Goal: Task Accomplishment & Management: Complete application form

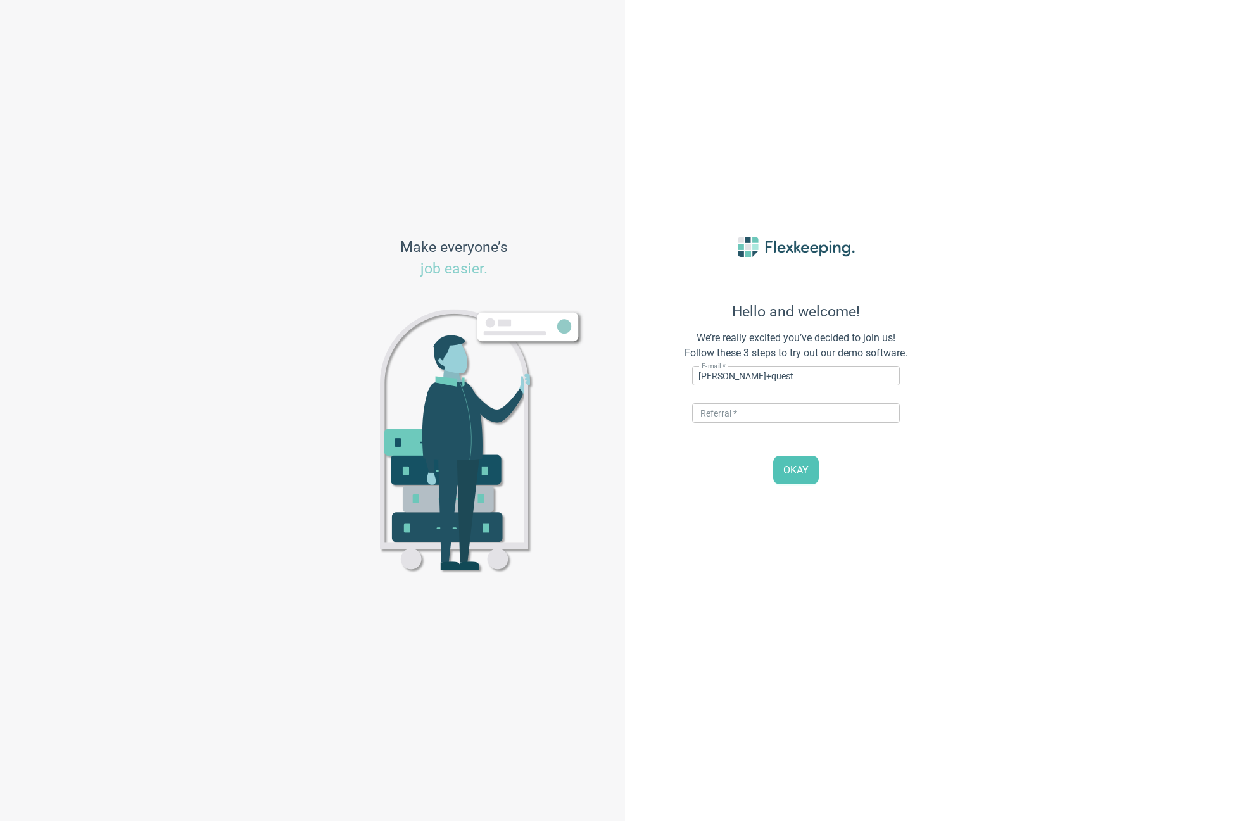
click at [1039, 387] on div "Hello and welcome! We’re really excited you’ve decided to join us! Follow these…" at bounding box center [937, 410] width 625 height 821
click at [757, 373] on input "dale+quest" at bounding box center [796, 376] width 208 height 20
type input "[PERSON_NAME][EMAIL_ADDRESS][DOMAIN_NAME]"
click at [744, 415] on input "text" at bounding box center [796, 413] width 208 height 20
type input "DIGITALMAGIC"
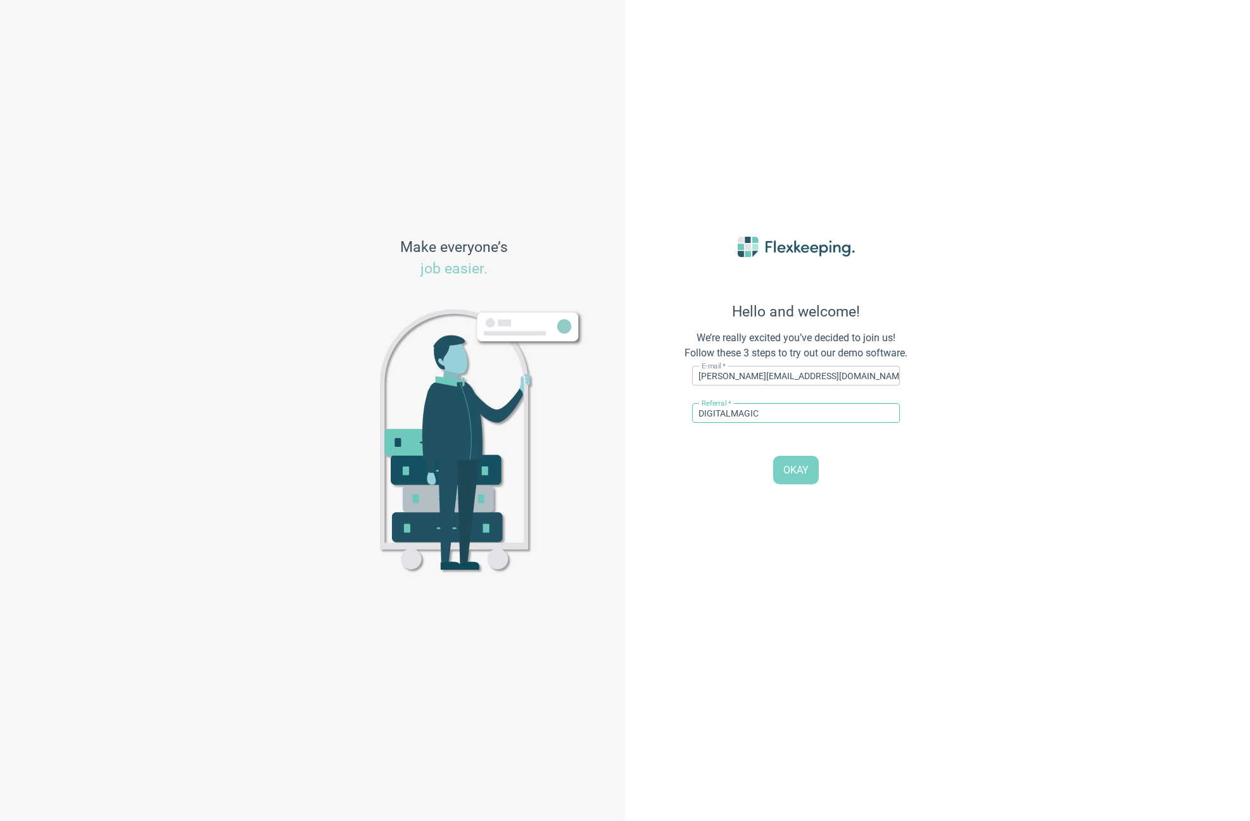
click at [787, 469] on span "OKAY" at bounding box center [795, 470] width 25 height 15
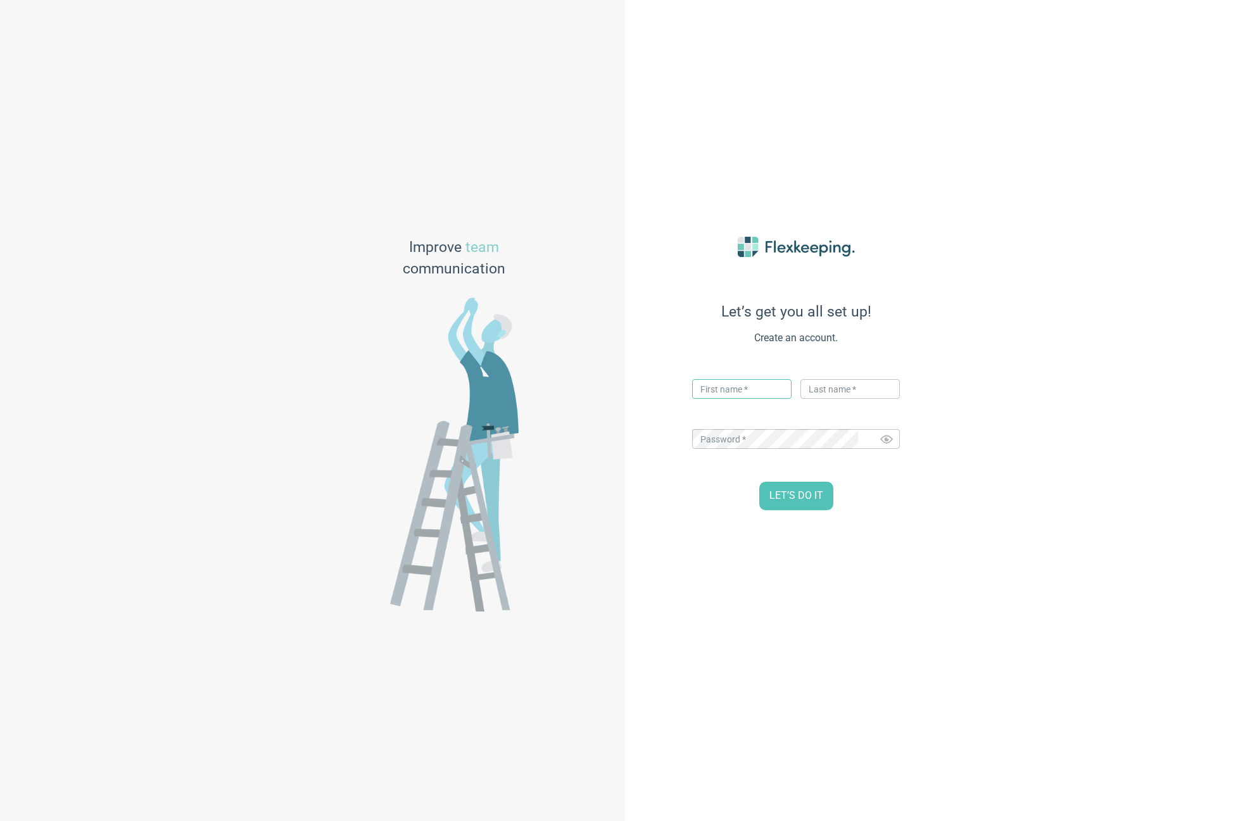
click at [737, 384] on input "text" at bounding box center [741, 389] width 99 height 20
type input "[PERSON_NAME]"
click at [817, 396] on input "text" at bounding box center [849, 389] width 99 height 20
type input "[PERSON_NAME]"
click at [1138, 406] on div "Let’s get you all set up! Create an account. First name   * Dale ​ Last name   …" at bounding box center [937, 410] width 625 height 821
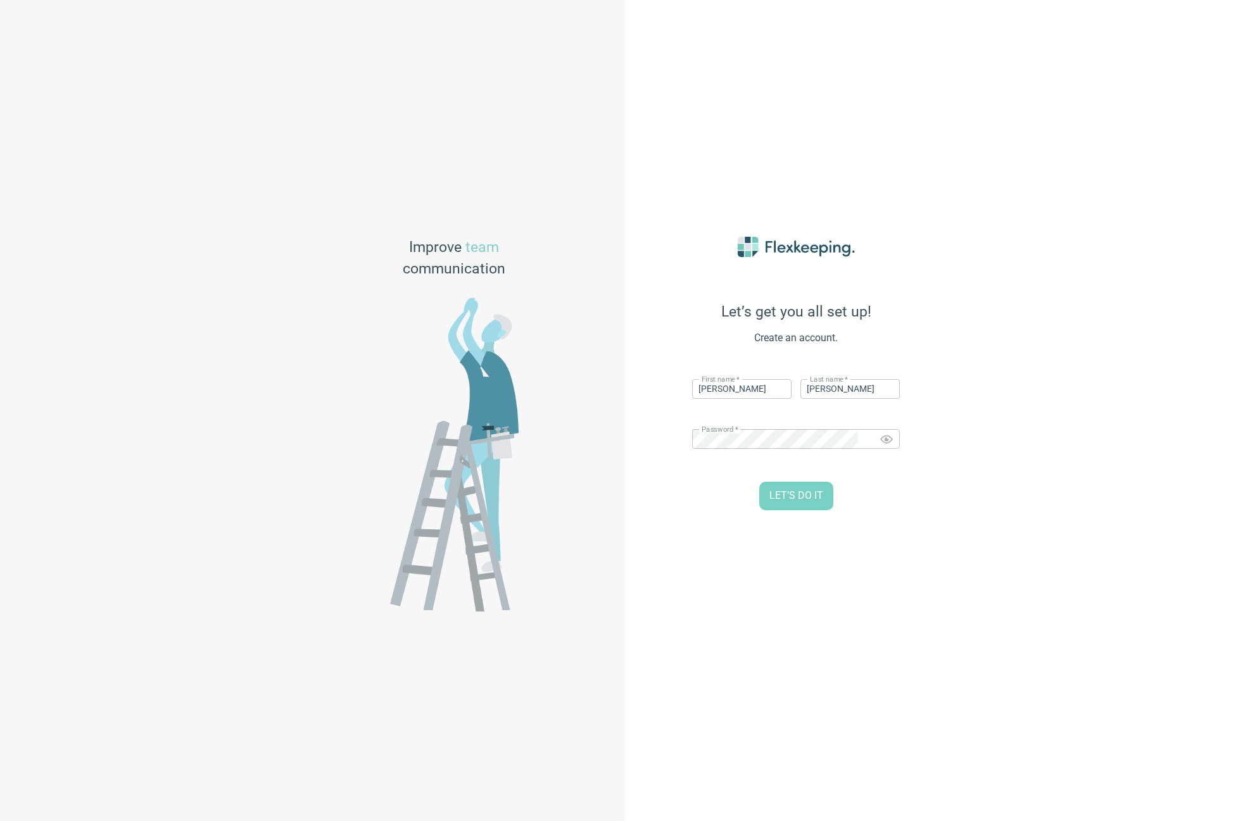
click at [797, 500] on span "LET’S DO IT" at bounding box center [796, 496] width 54 height 15
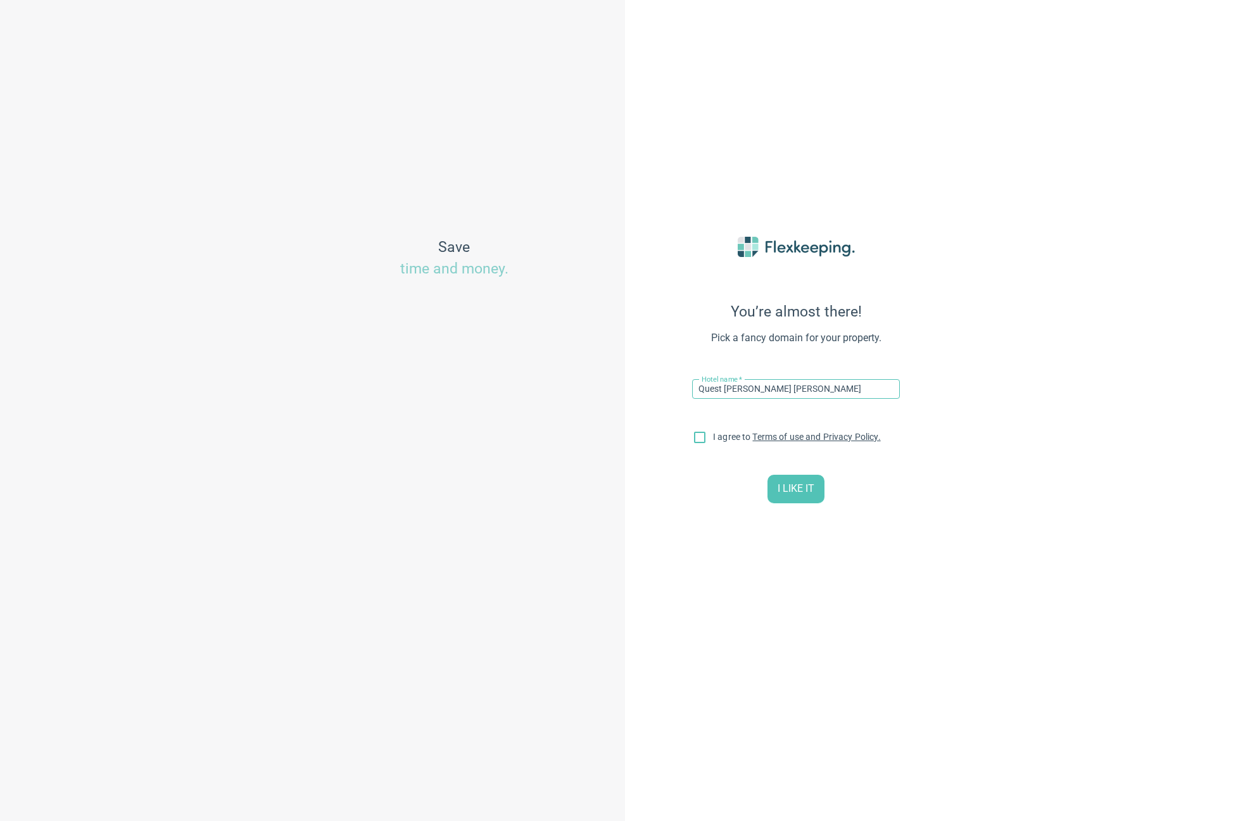
type input "Quest [PERSON_NAME] [PERSON_NAME]"
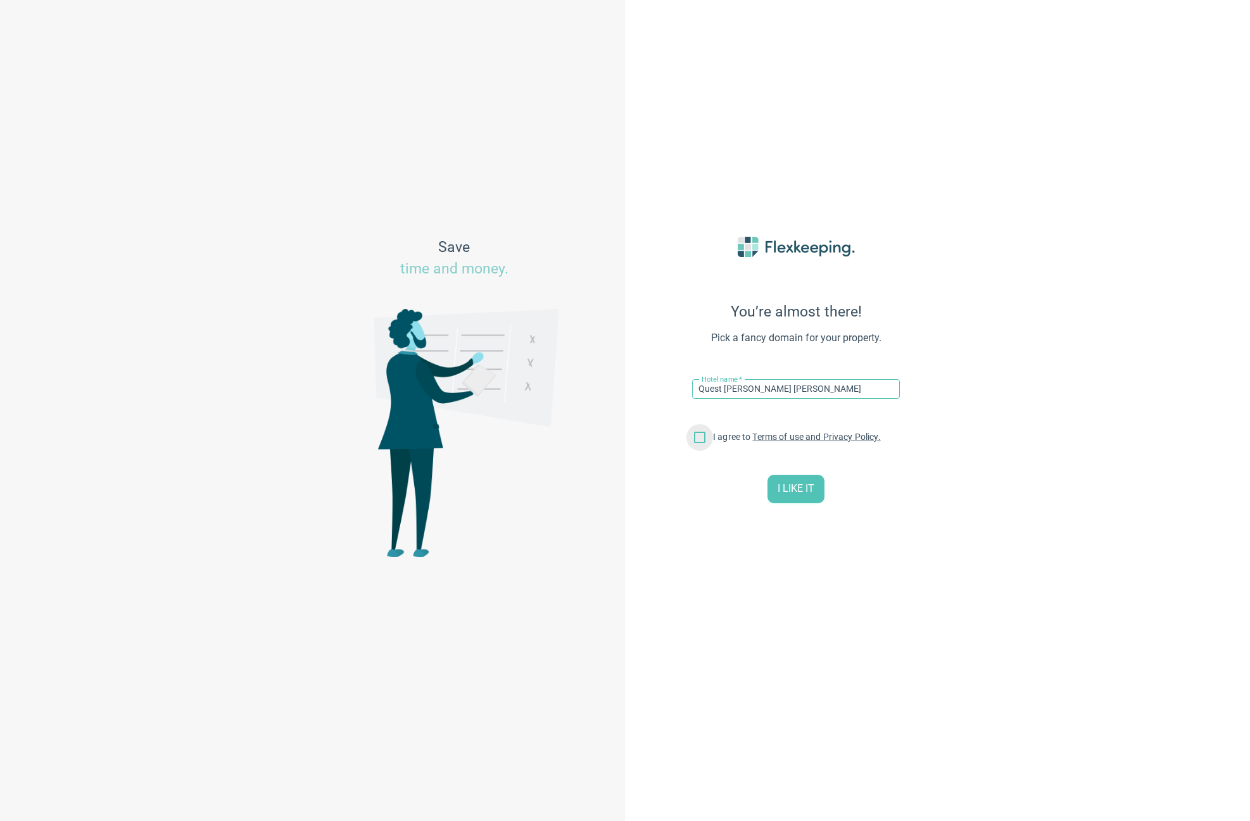
click at [698, 444] on input "I agree to Terms of use and Privacy Policy." at bounding box center [699, 440] width 27 height 27
checkbox input "true"
click at [793, 488] on span "I LIKE IT" at bounding box center [795, 489] width 37 height 15
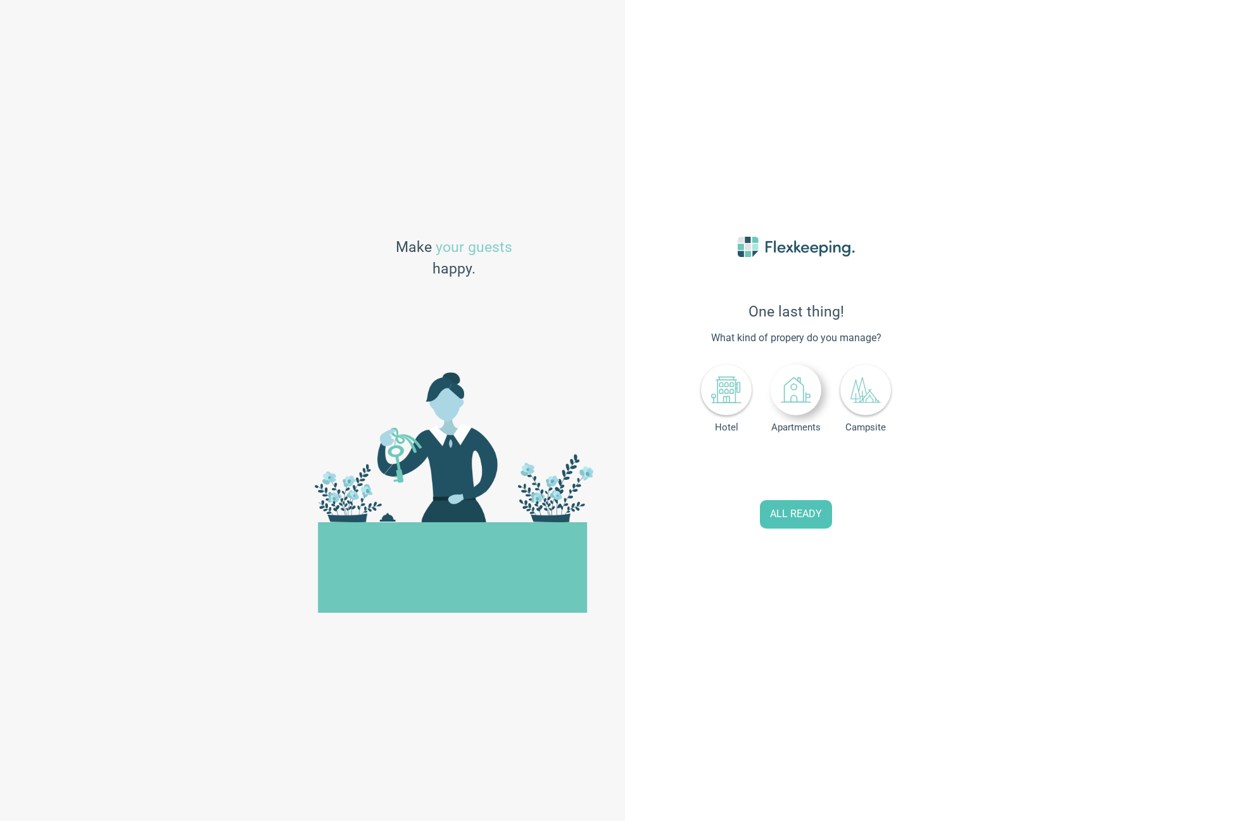
click at [801, 398] on icon at bounding box center [796, 390] width 30 height 30
drag, startPoint x: 749, startPoint y: 470, endPoint x: 689, endPoint y: 460, distance: 60.9
click at [689, 463] on div "One last thing! What kind of propery do you manage? Hotel Apartments Campsite N…" at bounding box center [795, 410] width 279 height 411
type input "100"
click at [800, 518] on span "ALL READY" at bounding box center [796, 514] width 52 height 15
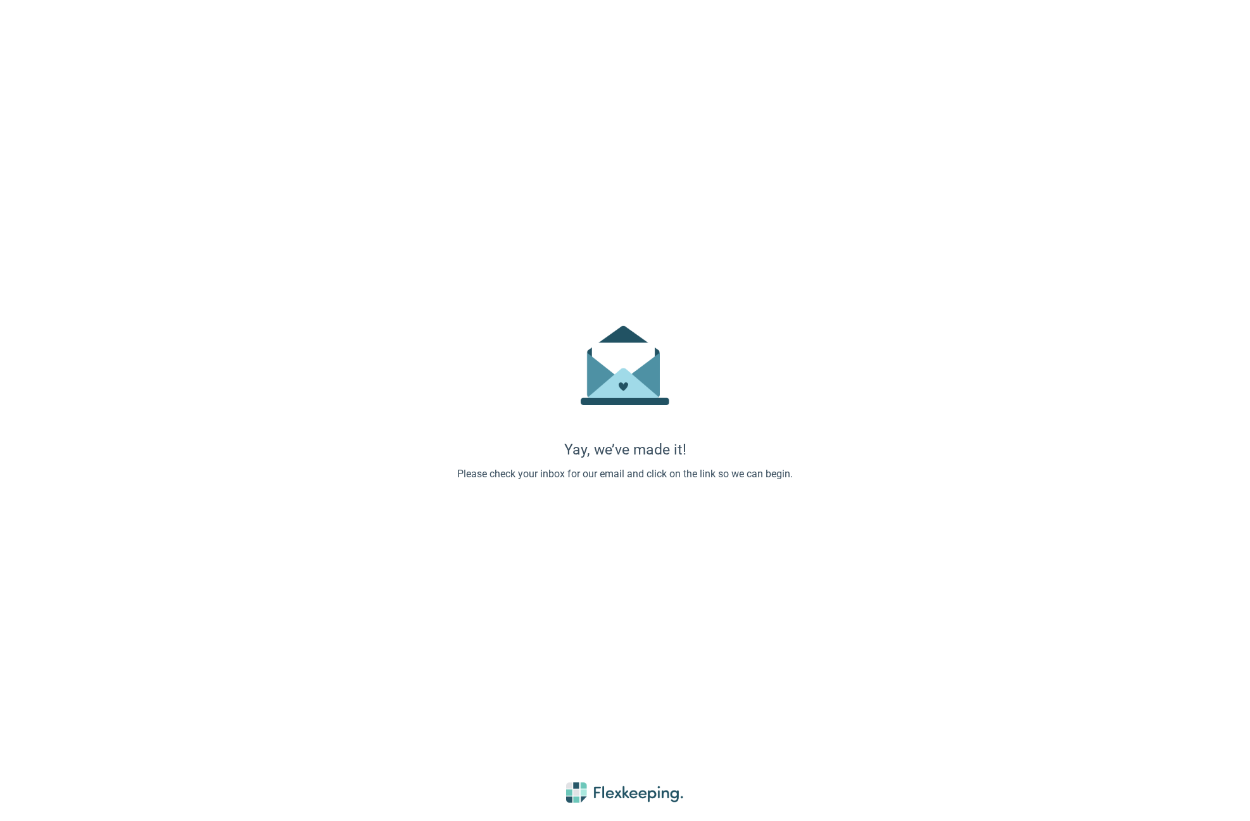
drag, startPoint x: 1167, startPoint y: 291, endPoint x: 972, endPoint y: 216, distance: 209.4
click at [1167, 291] on div "Yay, we’ve made it! Please check your inbox for our email and click on the link…" at bounding box center [625, 410] width 1250 height 821
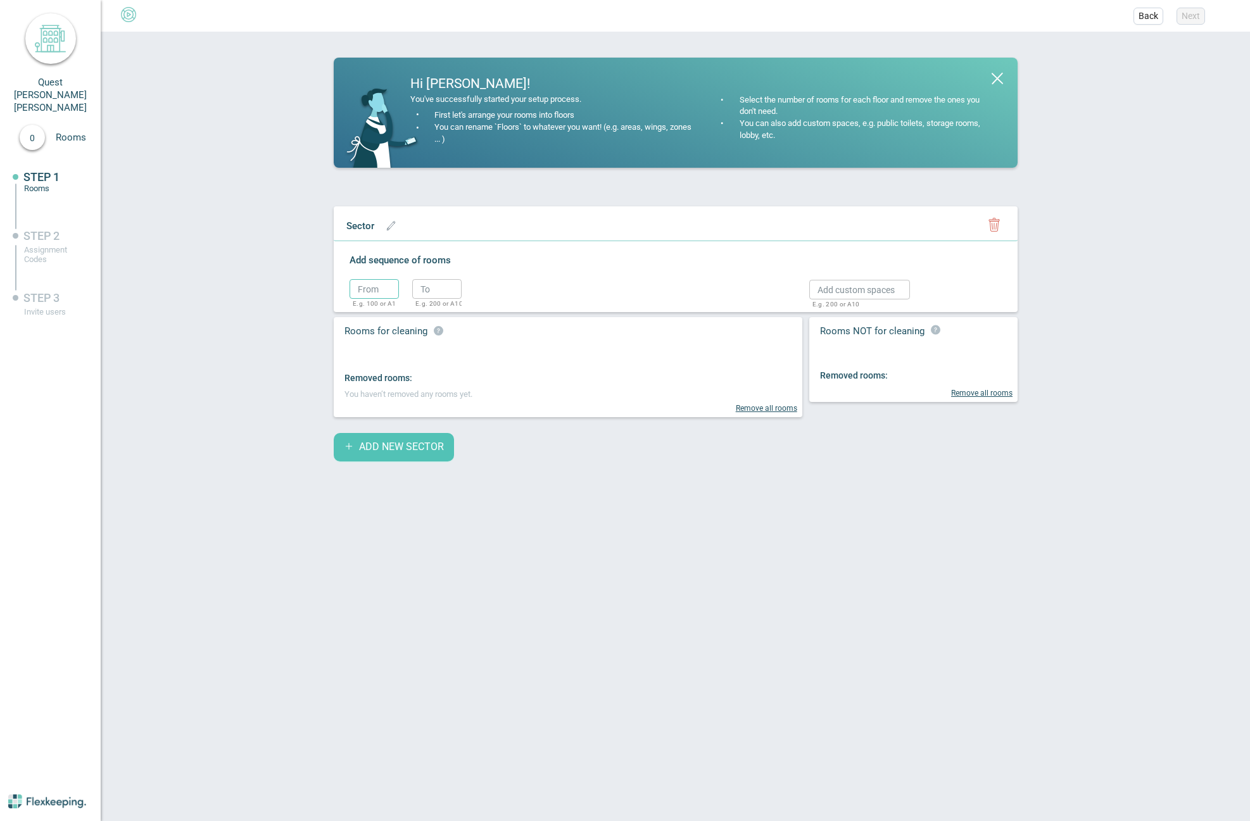
click at [367, 291] on input "text" at bounding box center [373, 289] width 49 height 20
type input "101"
click at [432, 295] on input "text" at bounding box center [436, 289] width 49 height 20
type input "101"
click at [487, 294] on circle "button" at bounding box center [481, 291] width 19 height 19
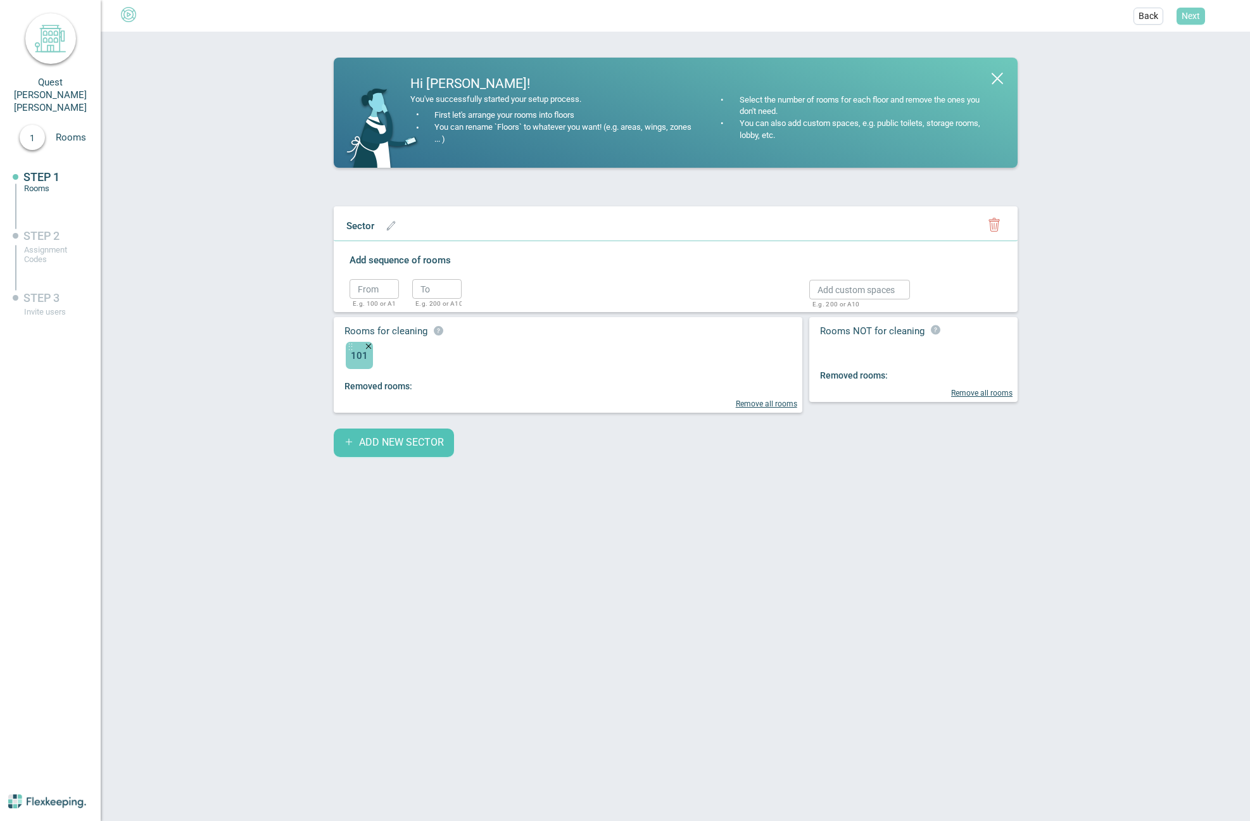
click at [1193, 16] on span "Next" at bounding box center [1190, 15] width 18 height 13
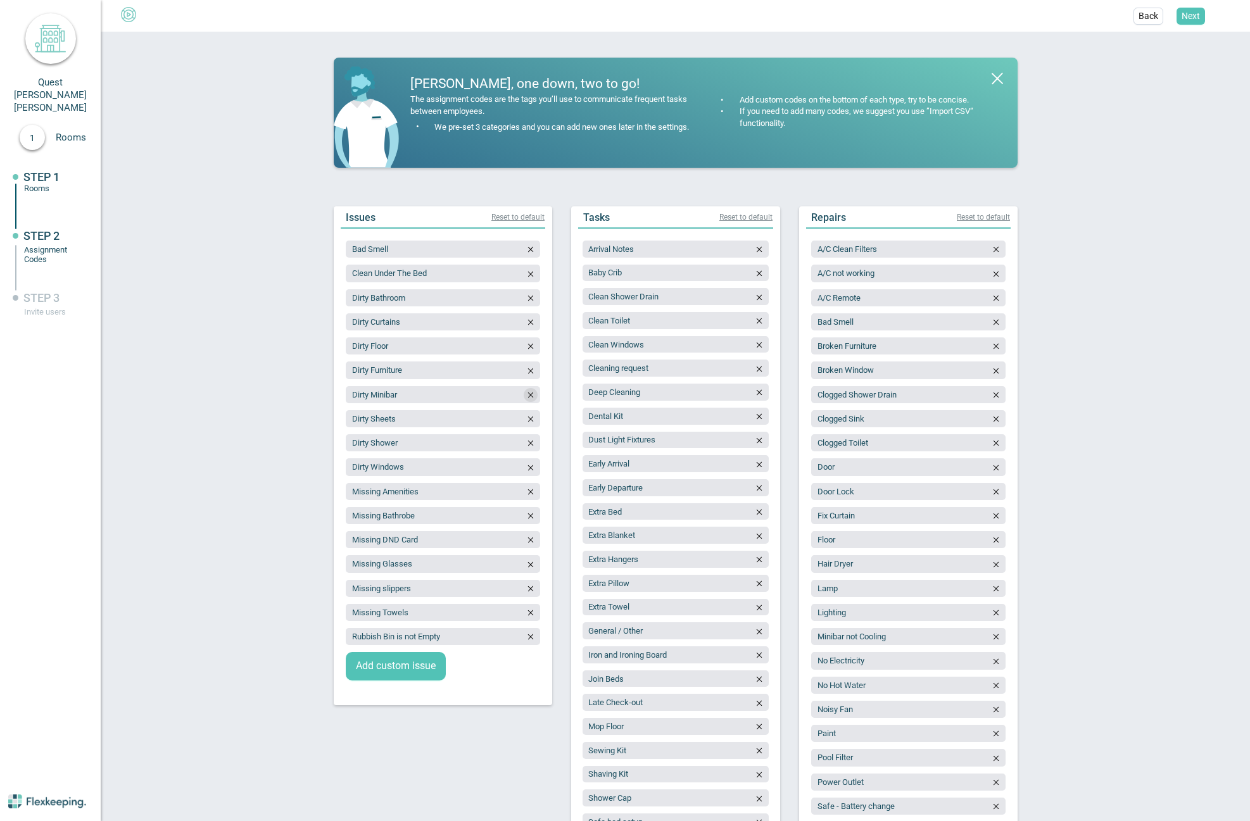
click at [527, 396] on icon "button" at bounding box center [529, 395] width 5 height 6
click at [399, 641] on span "Add custom issue" at bounding box center [396, 642] width 80 height 15
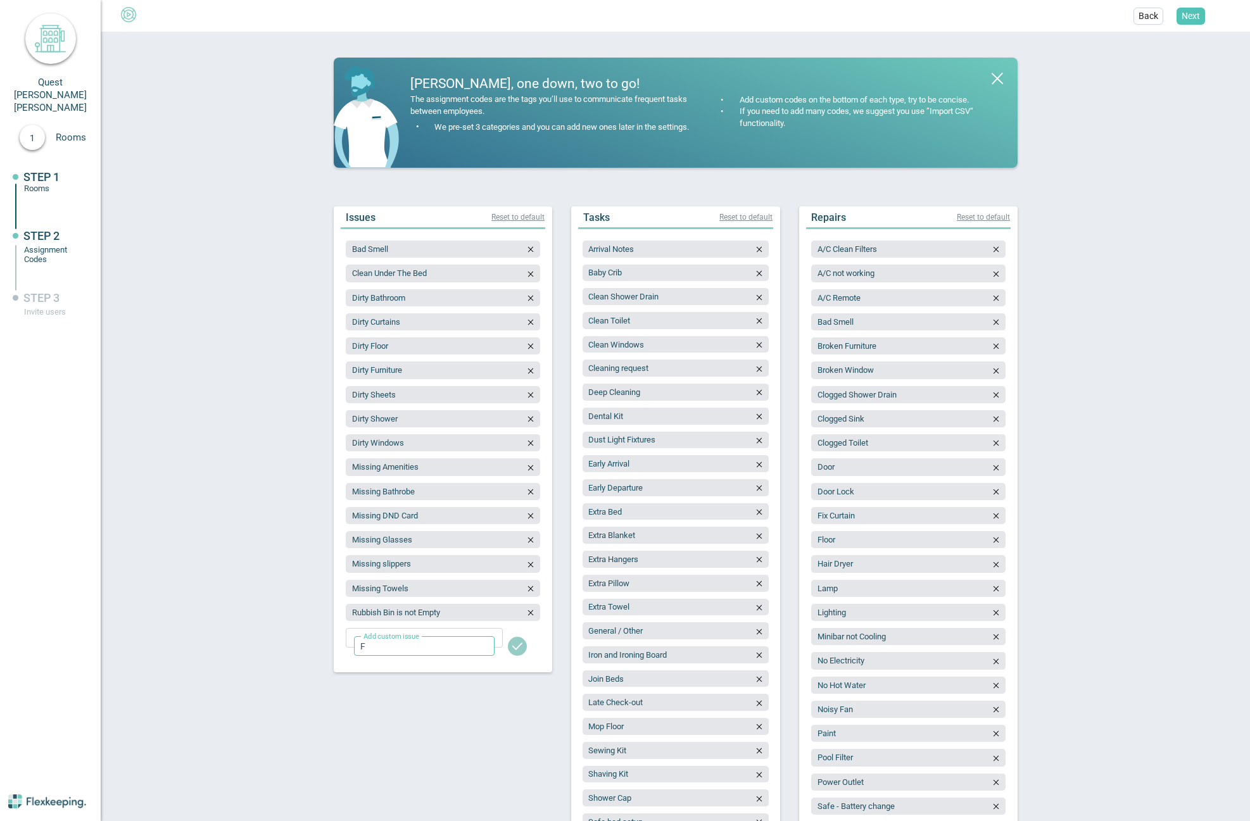
type input "Fridge not checked"
click at [392, 667] on span "Add custom issue" at bounding box center [396, 666] width 80 height 15
type input "Oven not checked"
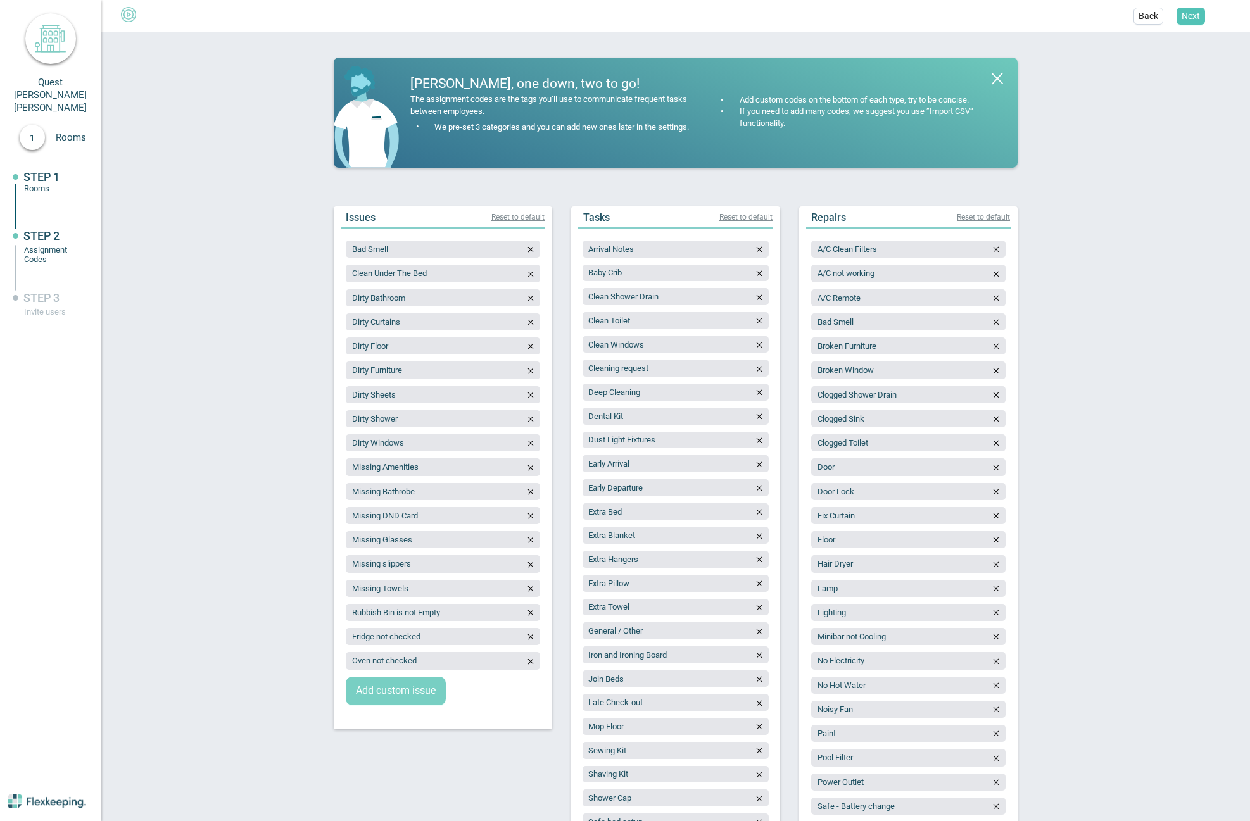
click at [401, 694] on span "Add custom issue" at bounding box center [396, 691] width 80 height 15
type input "Dishwasher not checked"
click at [386, 713] on span "Add custom issue" at bounding box center [396, 715] width 80 height 15
type input "Microwave not checked"
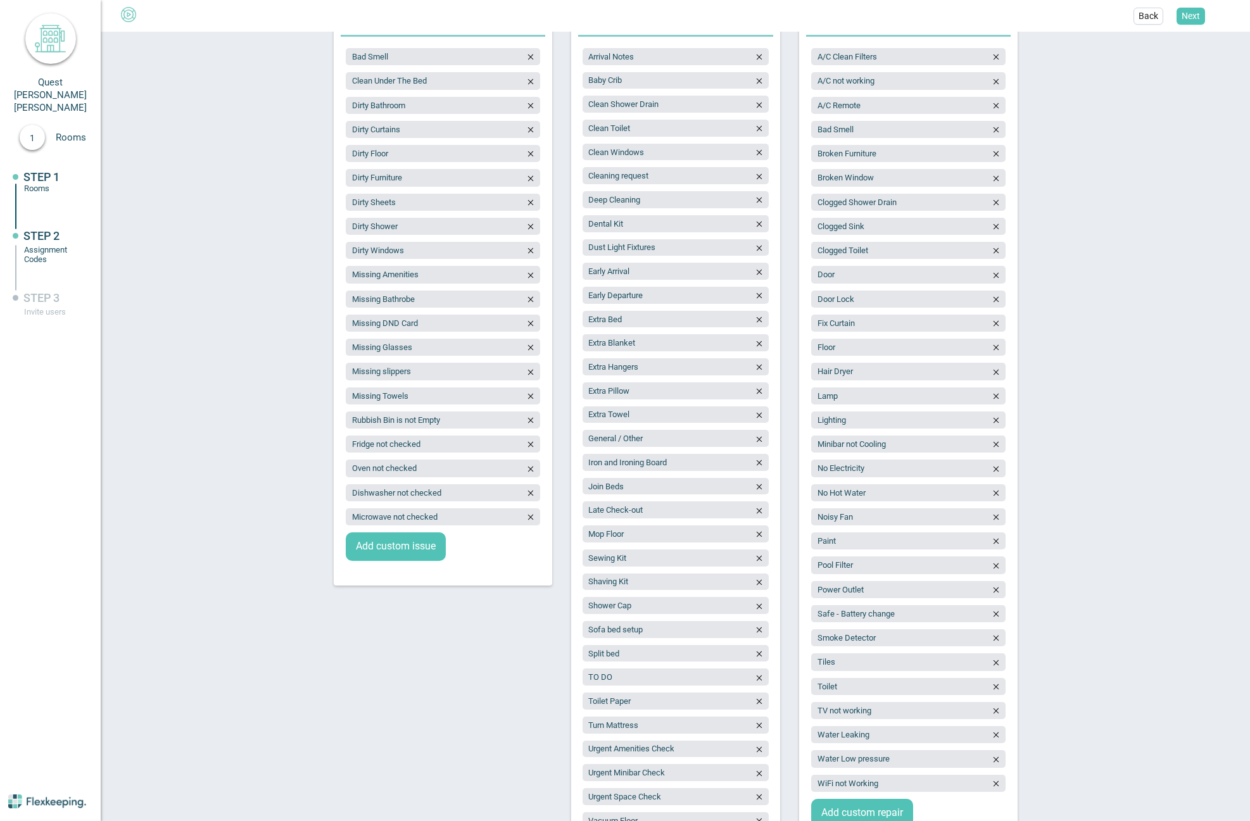
scroll to position [317, 0]
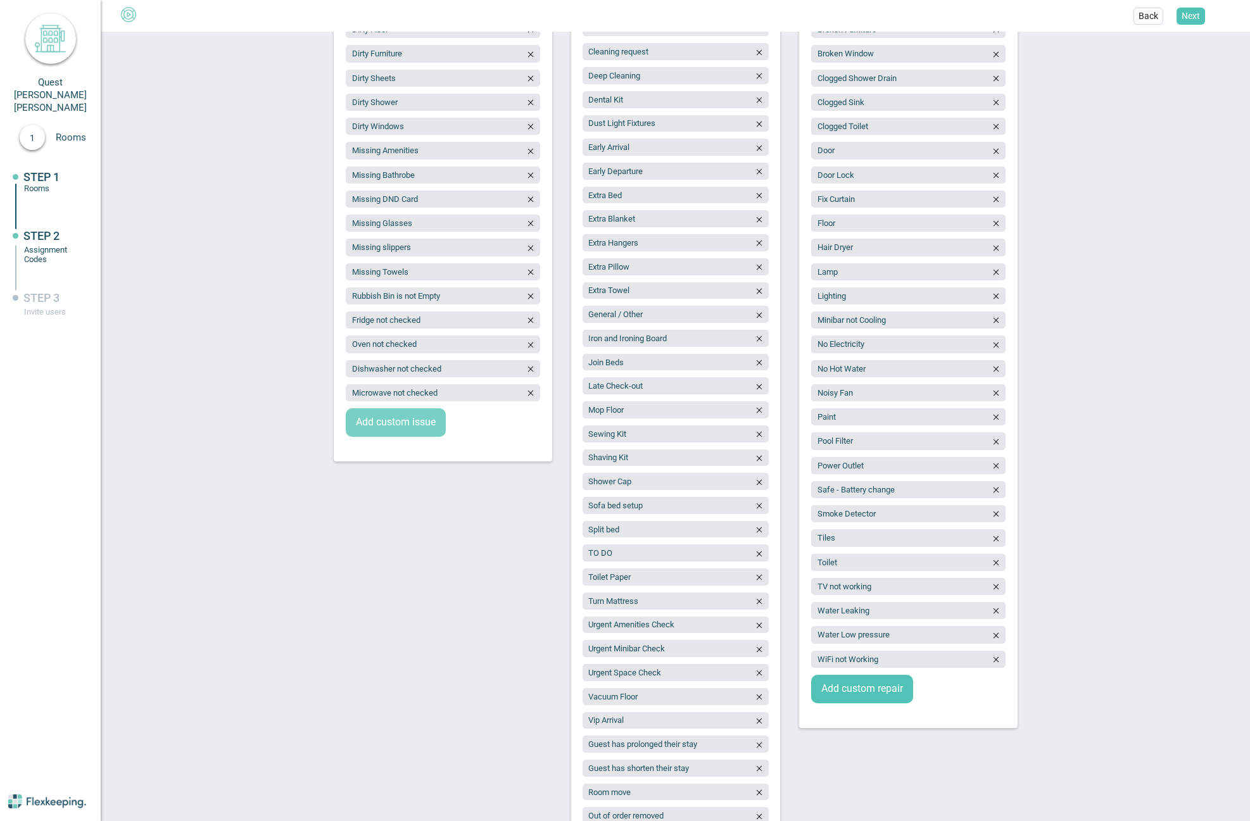
click at [390, 423] on span "Add custom issue" at bounding box center [396, 422] width 80 height 15
type input "Washer/Dryer not checked"
click at [394, 445] on span "Add custom issue" at bounding box center [396, 446] width 80 height 15
type input "Balcony not checked"
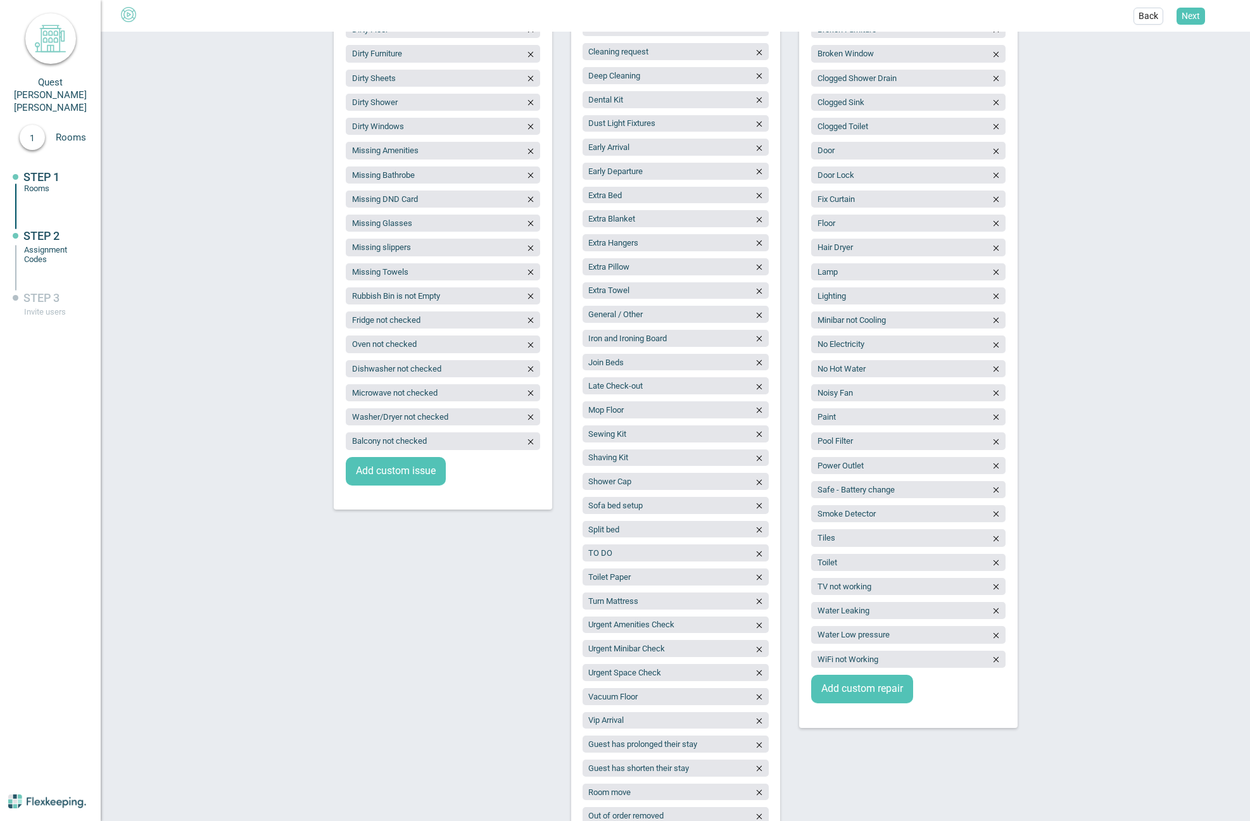
drag, startPoint x: 401, startPoint y: 468, endPoint x: 386, endPoint y: 440, distance: 32.0
click at [399, 464] on span "Add custom issue" at bounding box center [396, 471] width 80 height 15
type input "Missing Cookware"
click at [393, 496] on span "Add custom issue" at bounding box center [396, 495] width 80 height 15
type input "Missing Cutlery"
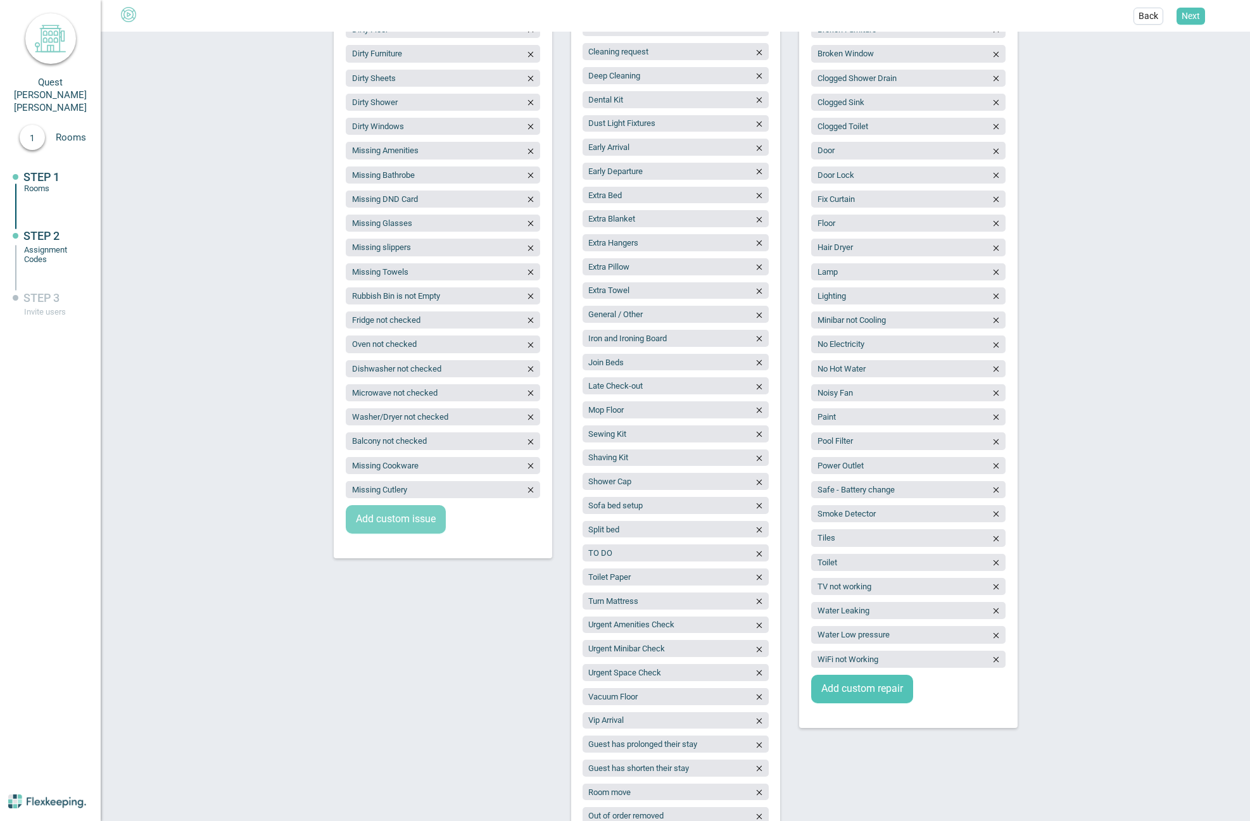
click at [401, 516] on span "Add custom issue" at bounding box center [396, 519] width 80 height 15
type input "Missing Glassware"
click at [410, 551] on span "Add custom issue" at bounding box center [396, 543] width 80 height 15
type input "Missing Crockery"
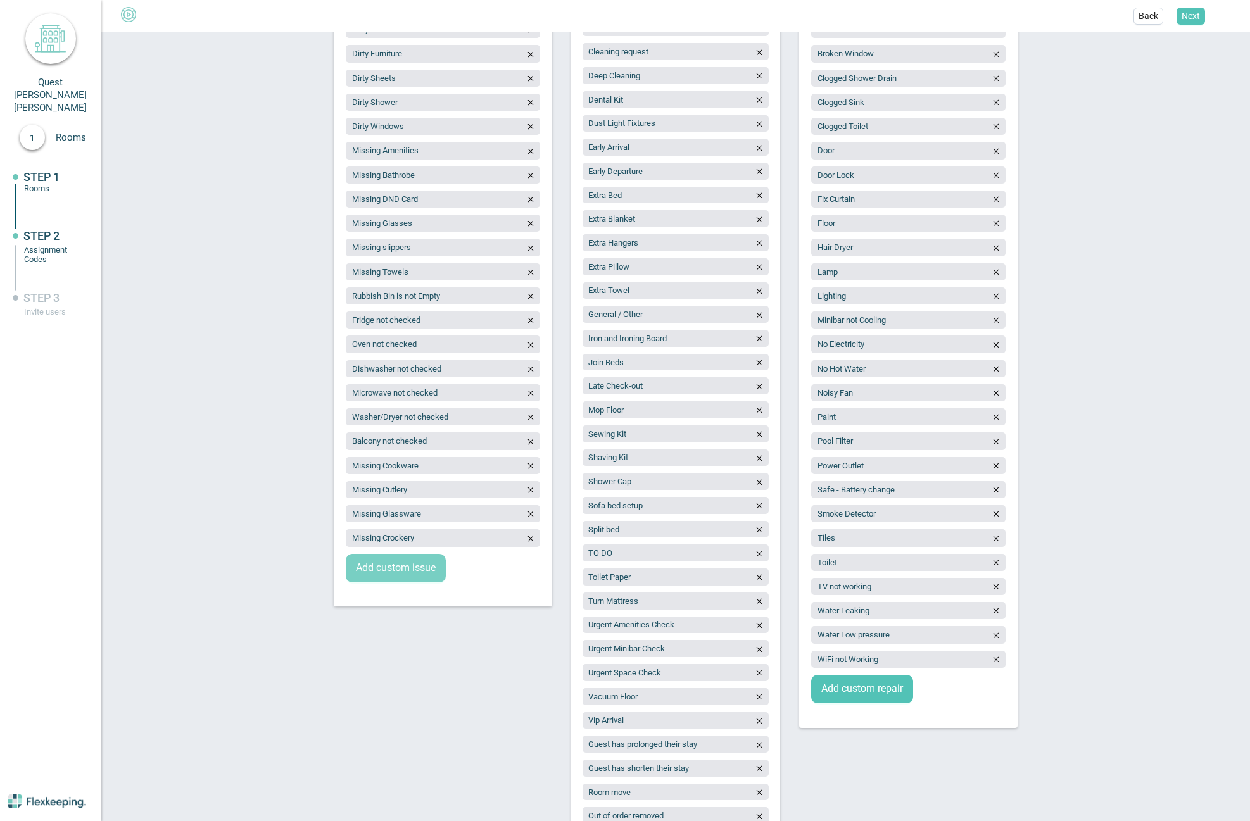
drag, startPoint x: 384, startPoint y: 563, endPoint x: 376, endPoint y: 563, distance: 7.6
click at [376, 563] on span "Add custom issue" at bounding box center [396, 568] width 80 height 15
type input "BBQ not checked"
click at [529, 222] on icon "button" at bounding box center [530, 223] width 9 height 9
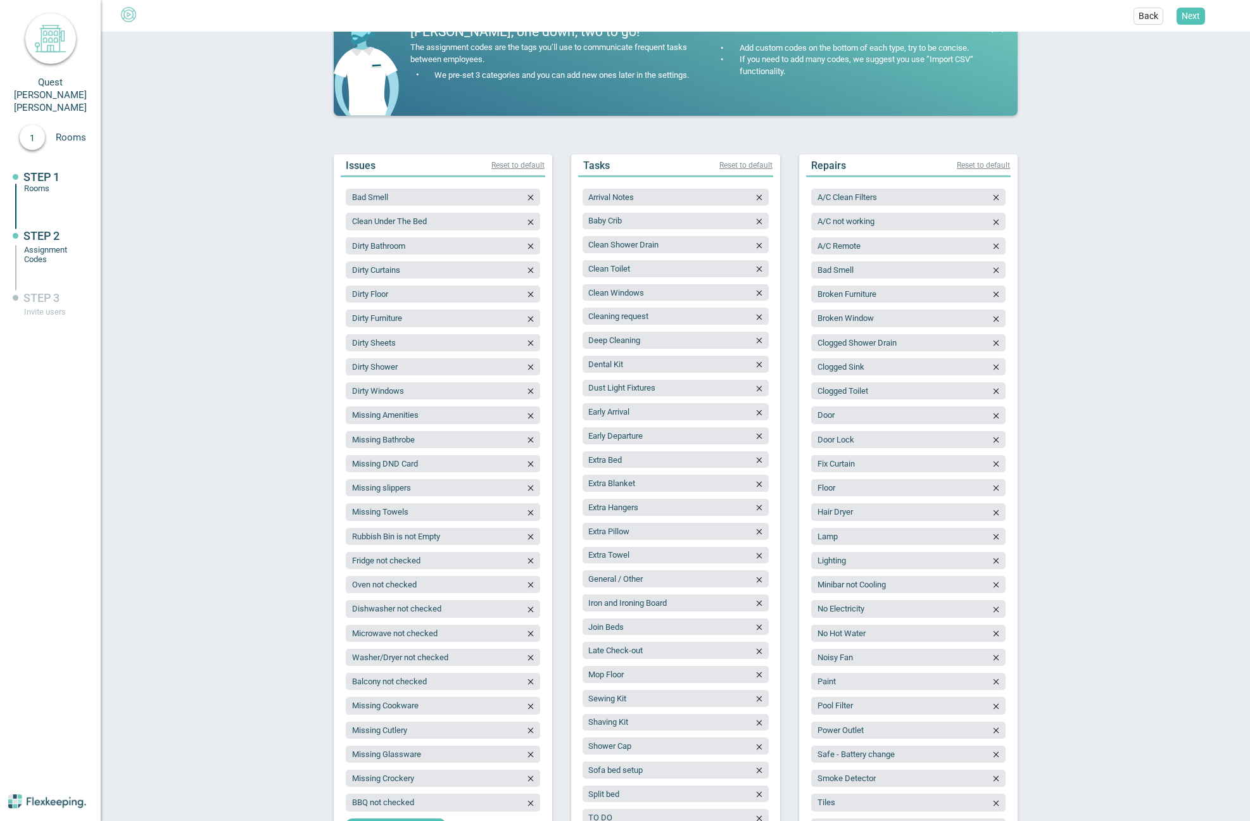
scroll to position [0, 0]
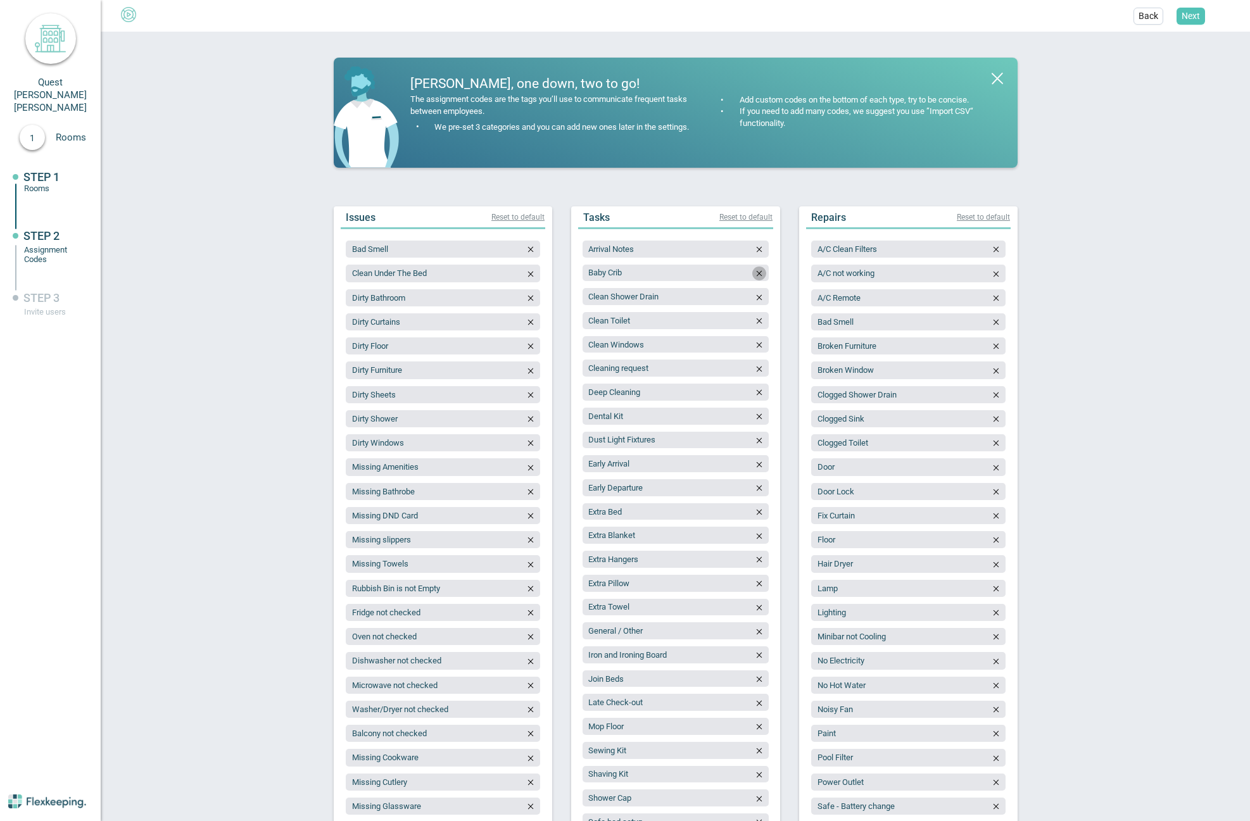
click at [756, 272] on icon "button" at bounding box center [758, 274] width 5 height 6
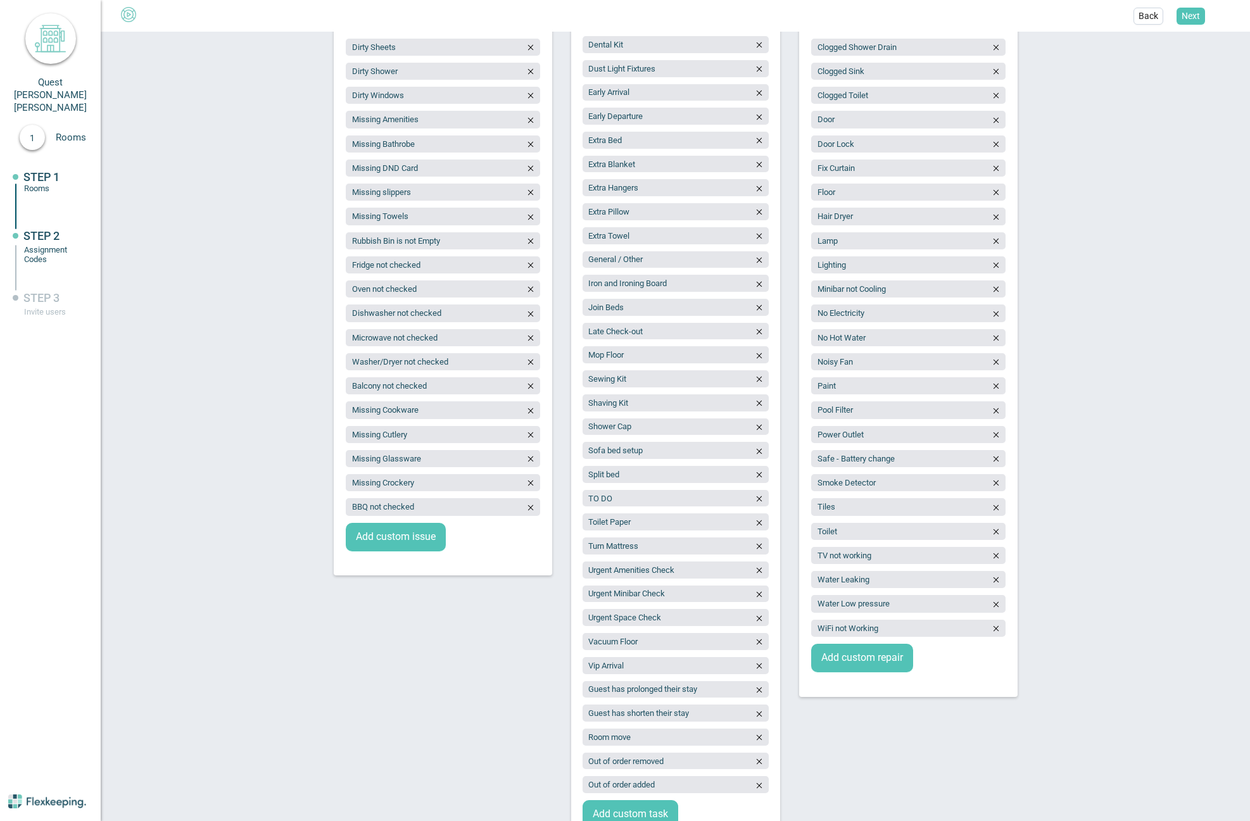
scroll to position [380, 0]
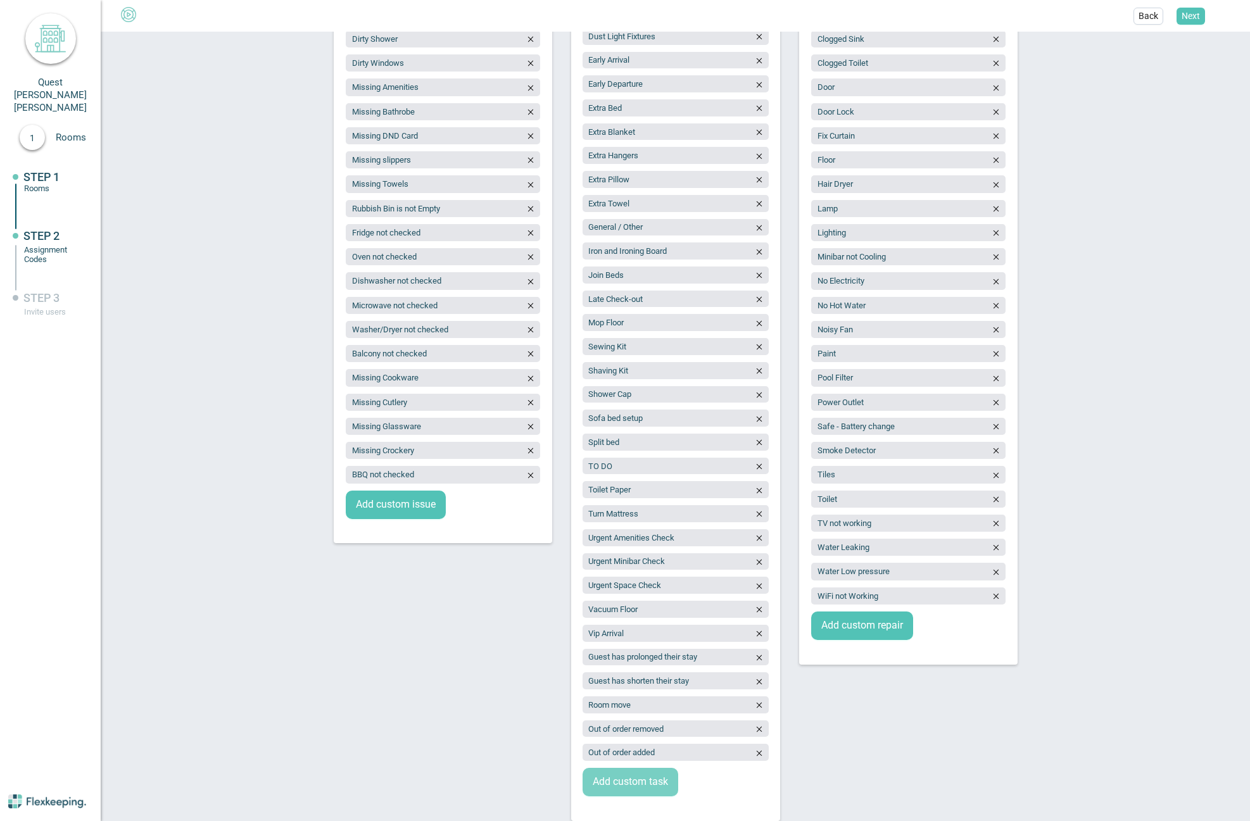
click at [624, 781] on span "Add custom task" at bounding box center [630, 782] width 75 height 15
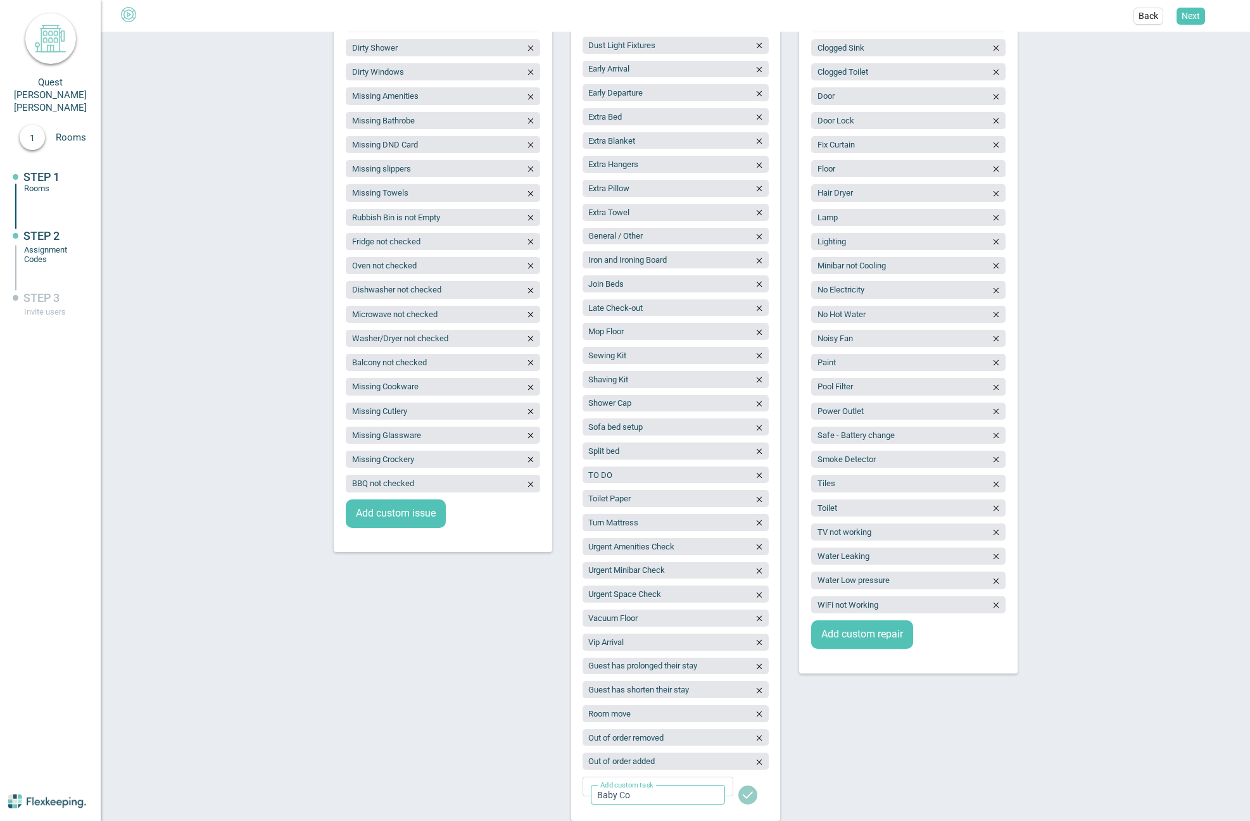
type input "Baby Cot"
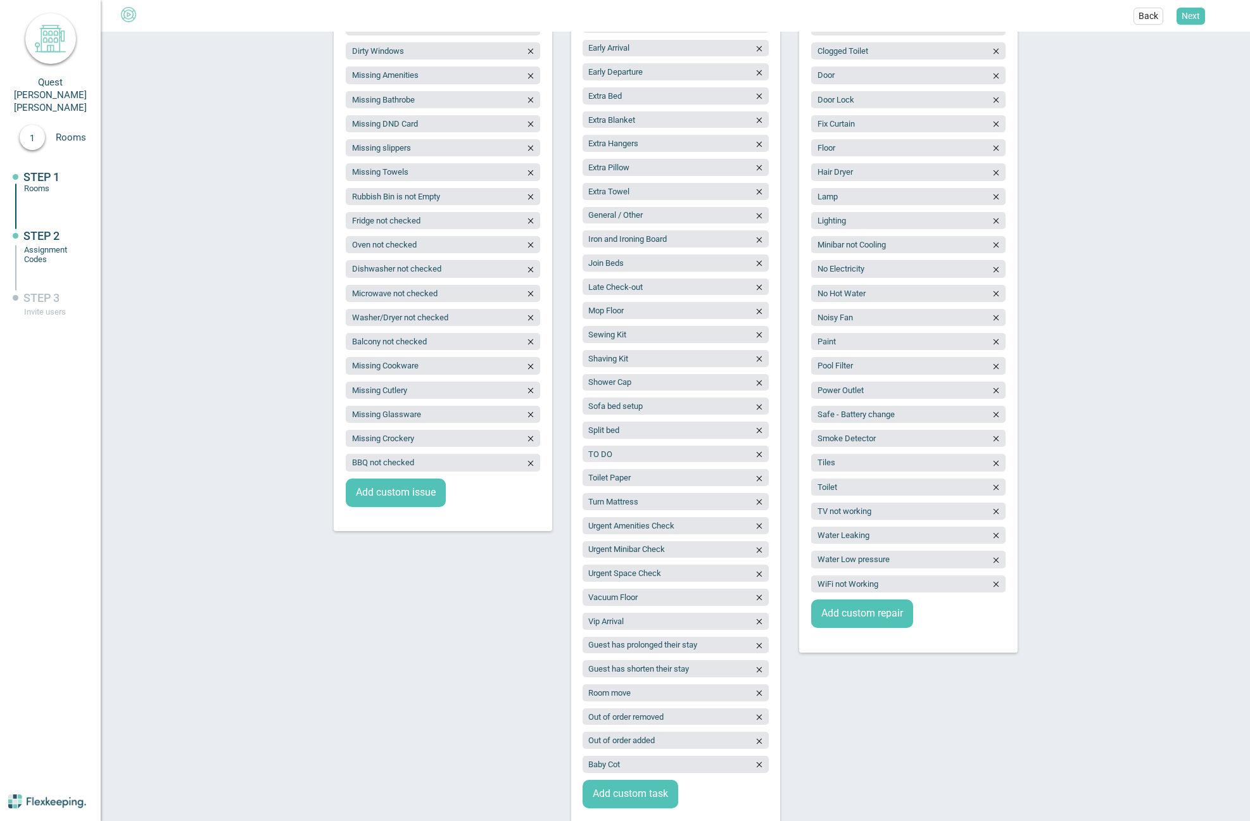
scroll to position [403, 0]
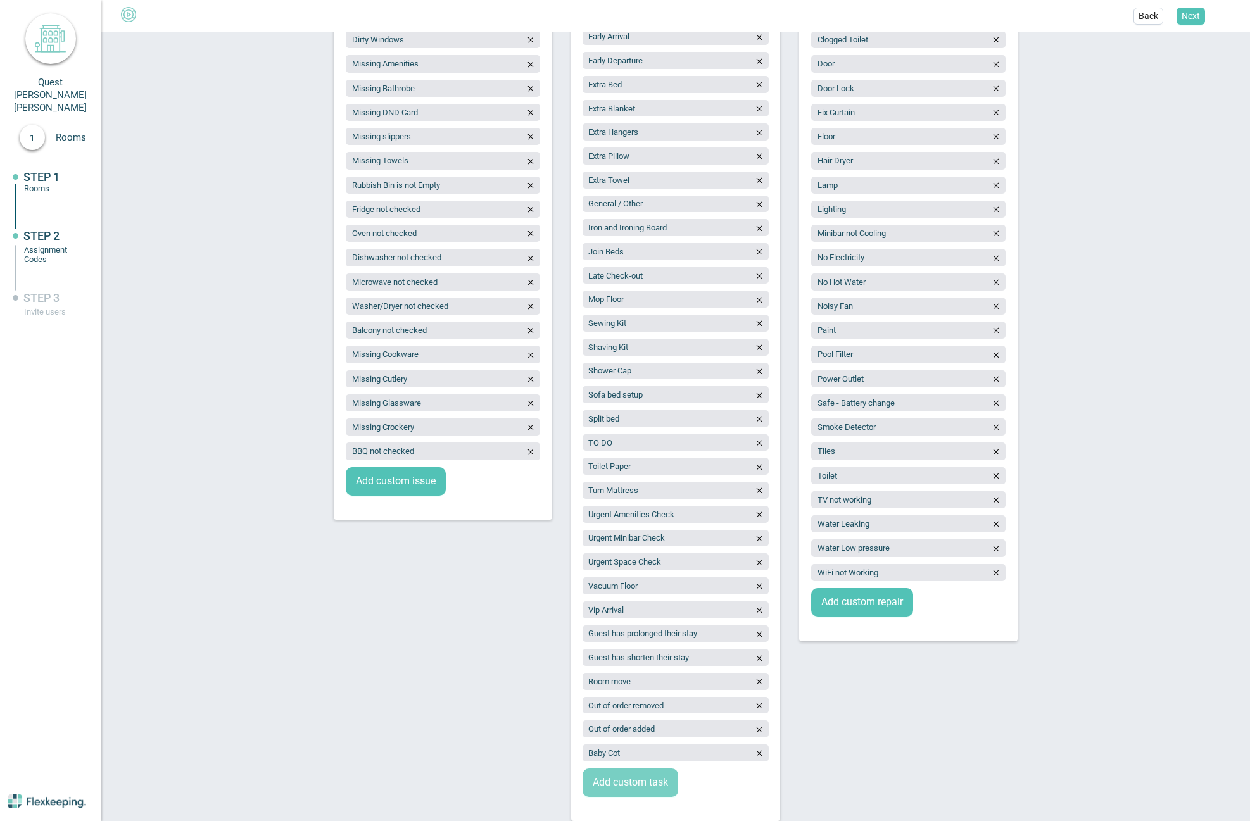
click at [611, 777] on span "Add custom task" at bounding box center [630, 782] width 75 height 15
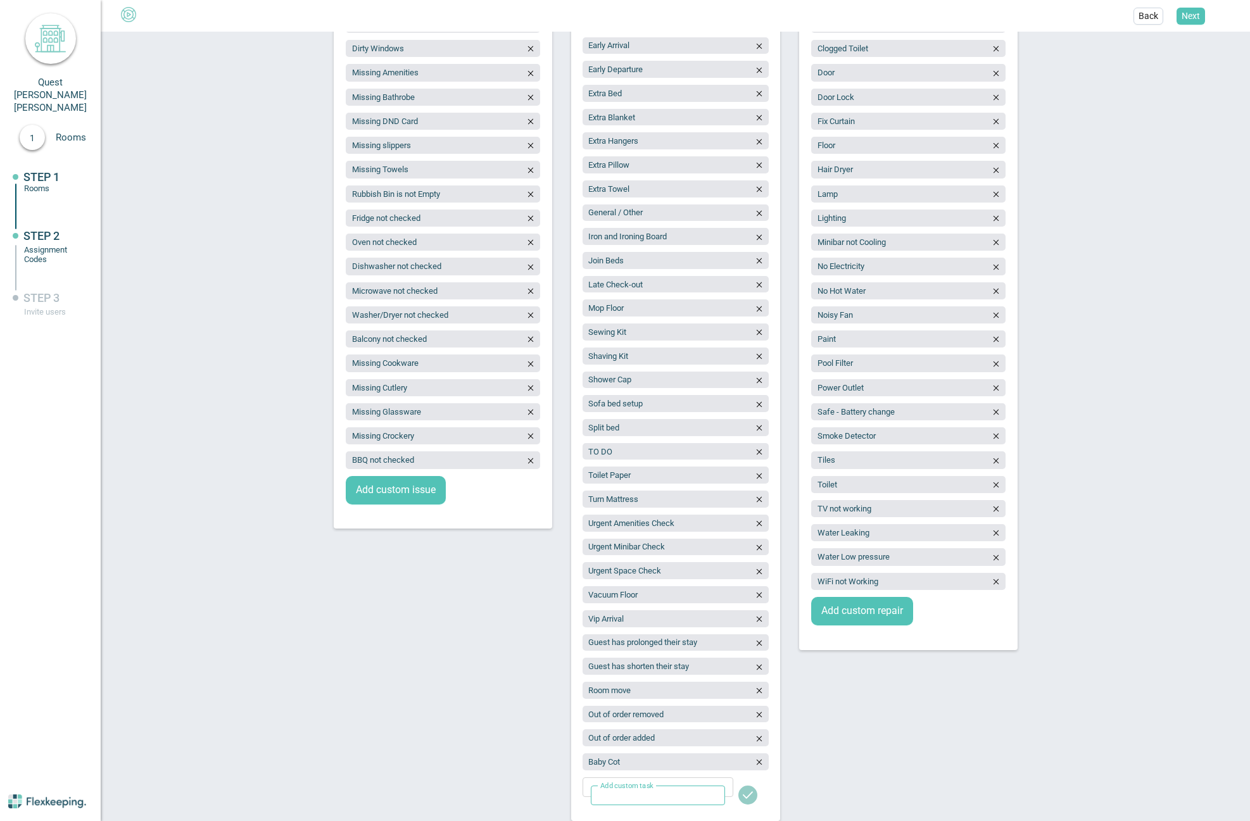
scroll to position [394, 0]
type input "Fragrance/Chemical Free"
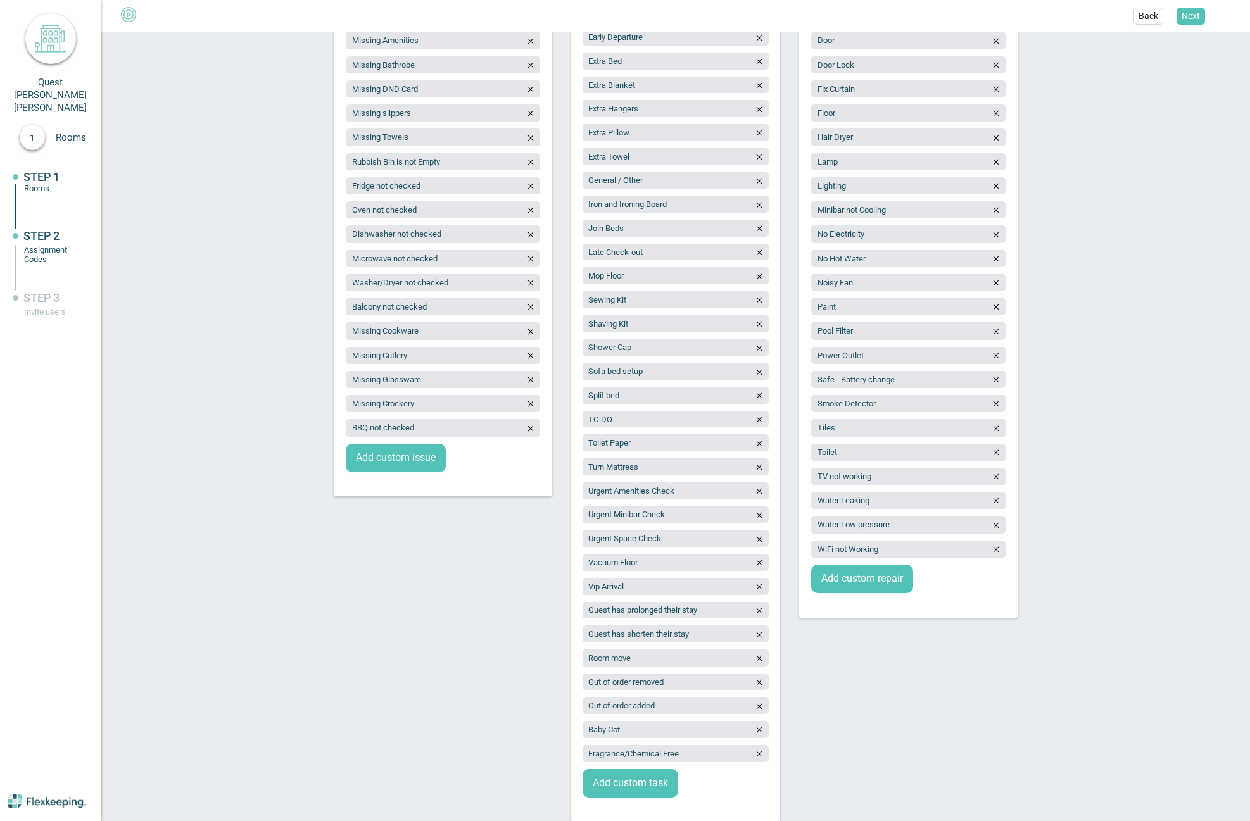
scroll to position [427, 0]
click at [617, 775] on span "Add custom task" at bounding box center [630, 782] width 75 height 15
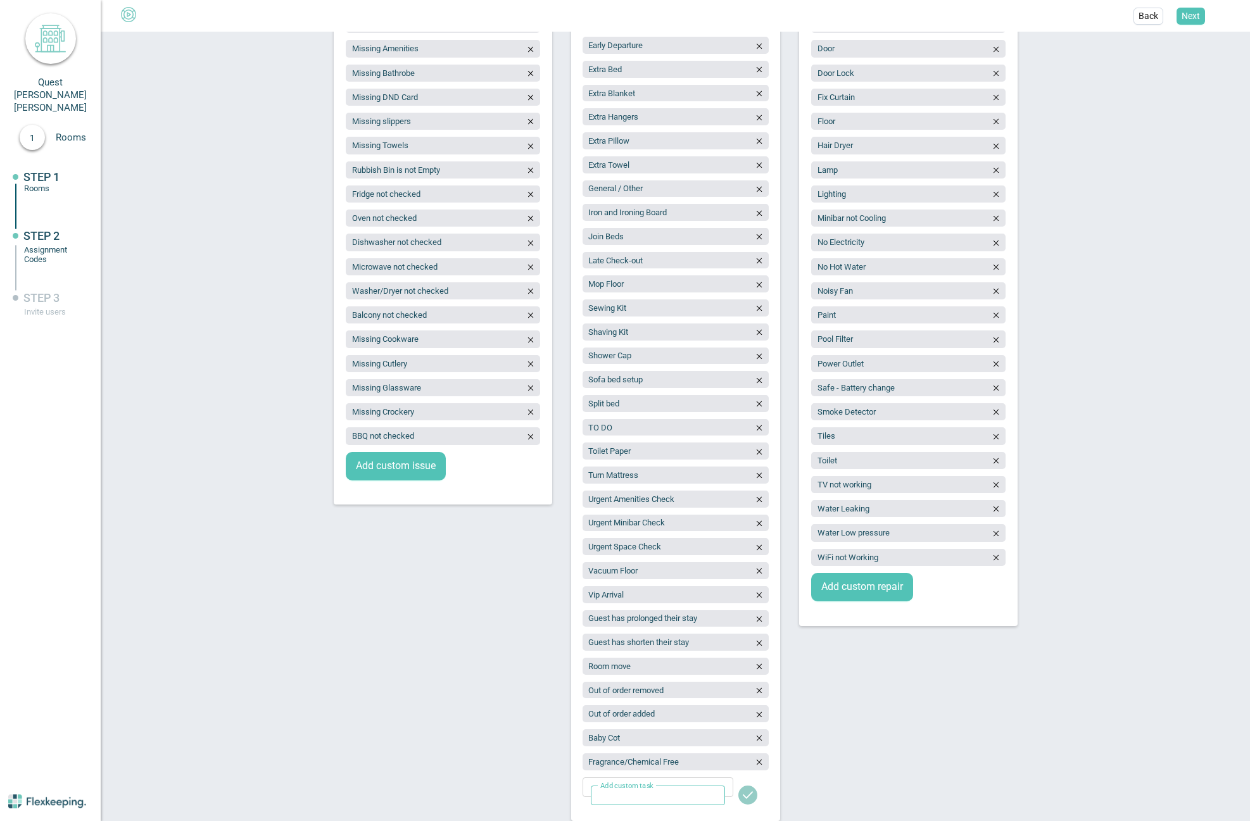
scroll to position [418, 0]
type input "Room State report"
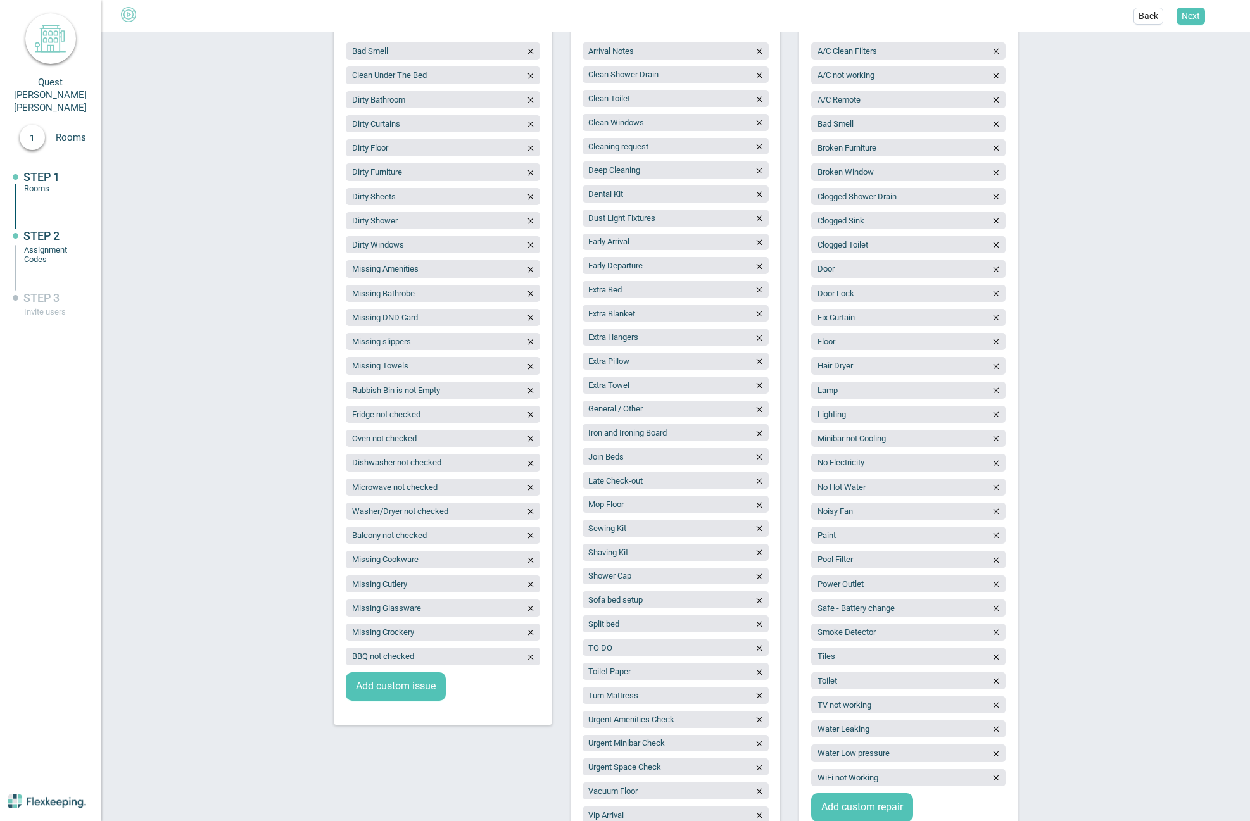
scroll to position [261, 0]
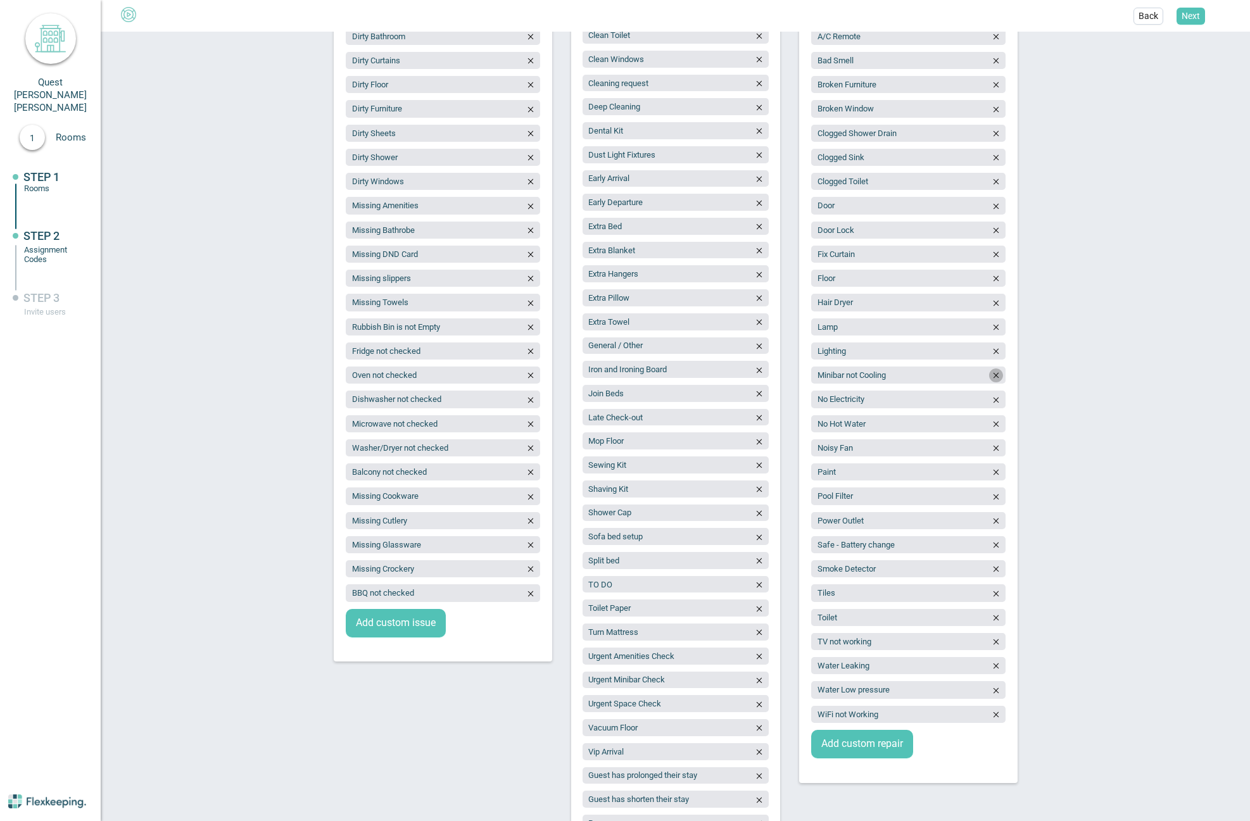
click at [995, 377] on icon "button" at bounding box center [995, 375] width 9 height 9
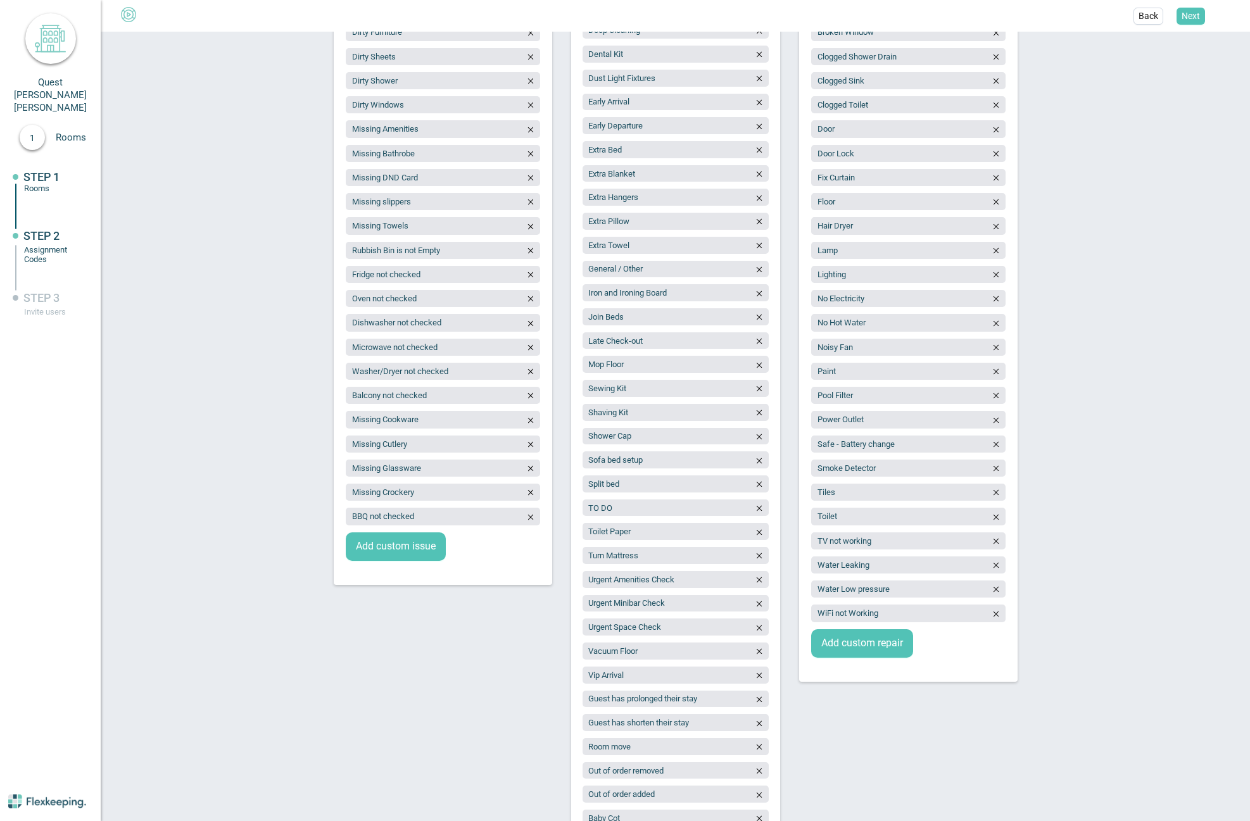
scroll to position [451, 0]
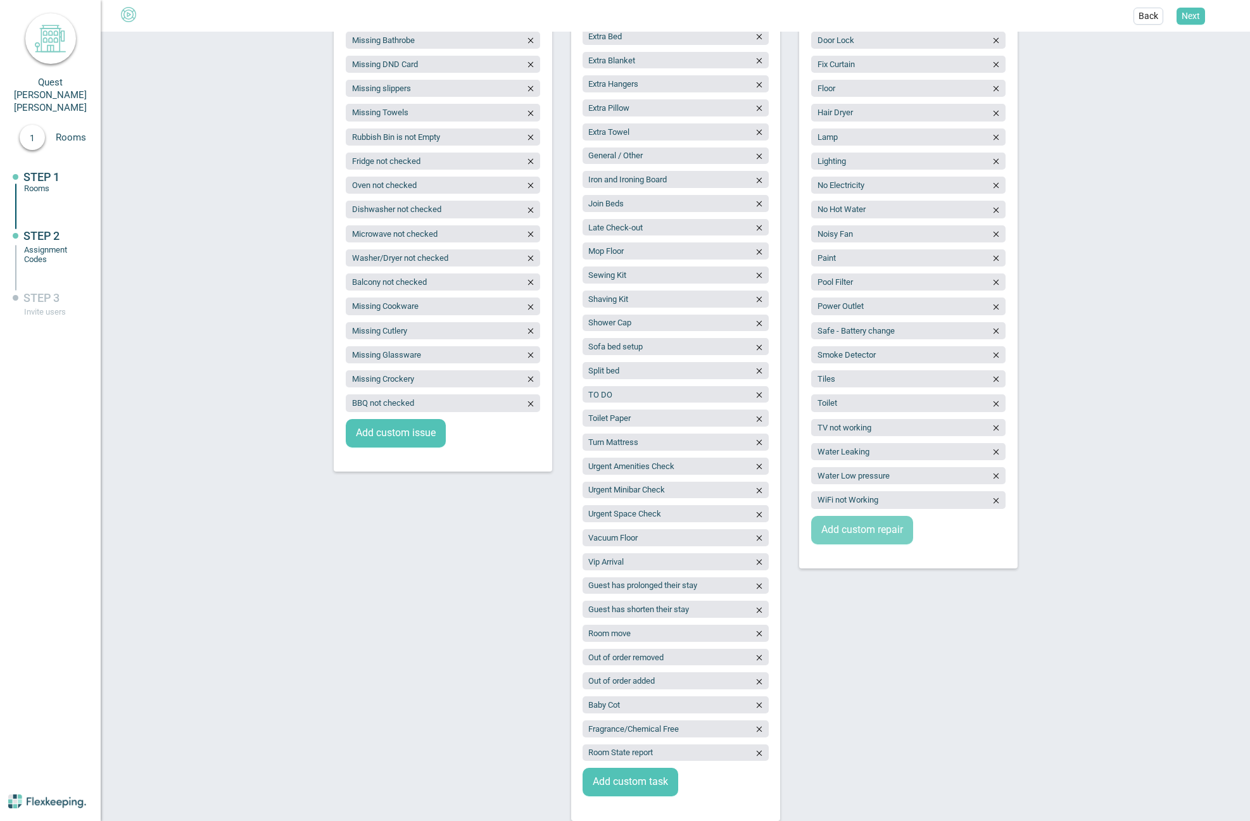
click at [862, 533] on span "Add custom repair" at bounding box center [862, 530] width 82 height 15
type input "Fridge not cooling"
click at [860, 552] on span "Add custom repair" at bounding box center [862, 554] width 82 height 15
type input "S"
type input "C"
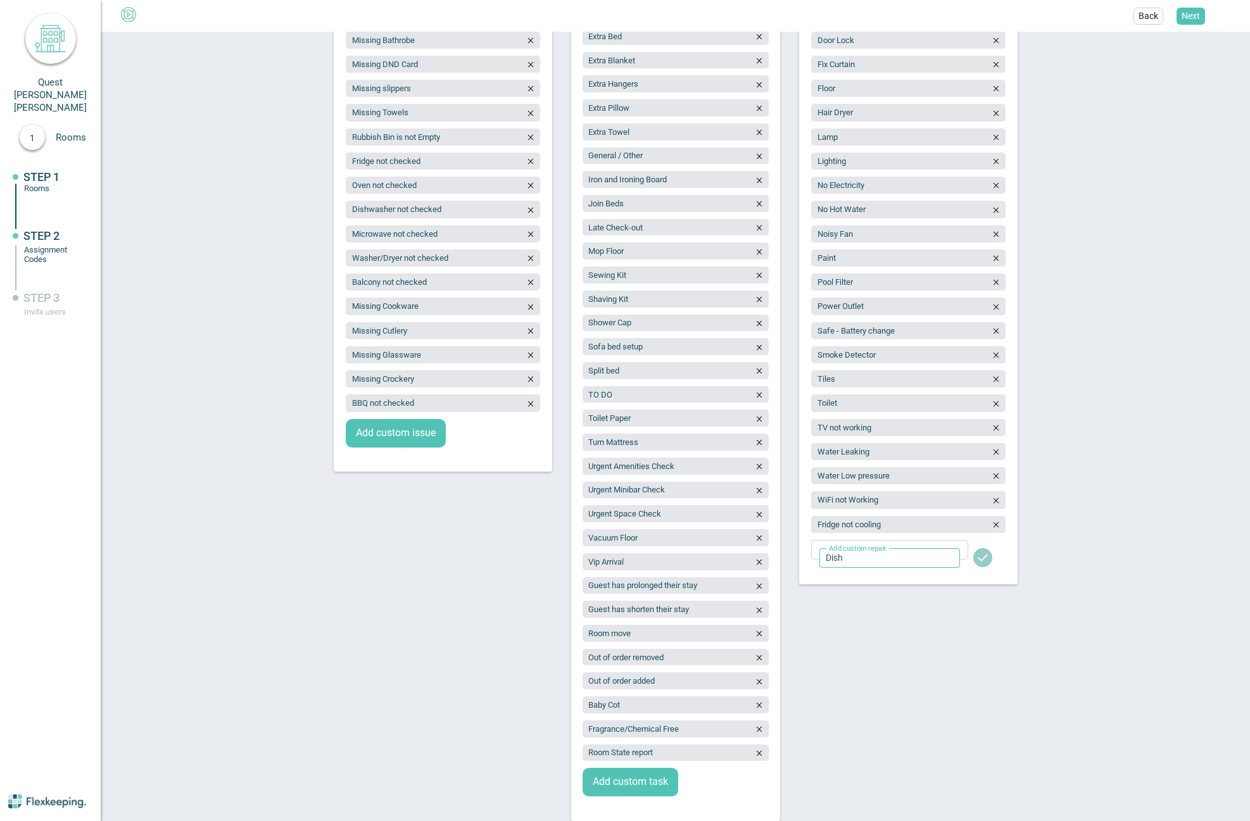
type input "Dishwasher not working"
click at [869, 577] on span "Add custom repair" at bounding box center [862, 578] width 82 height 15
type input "Microwave not working"
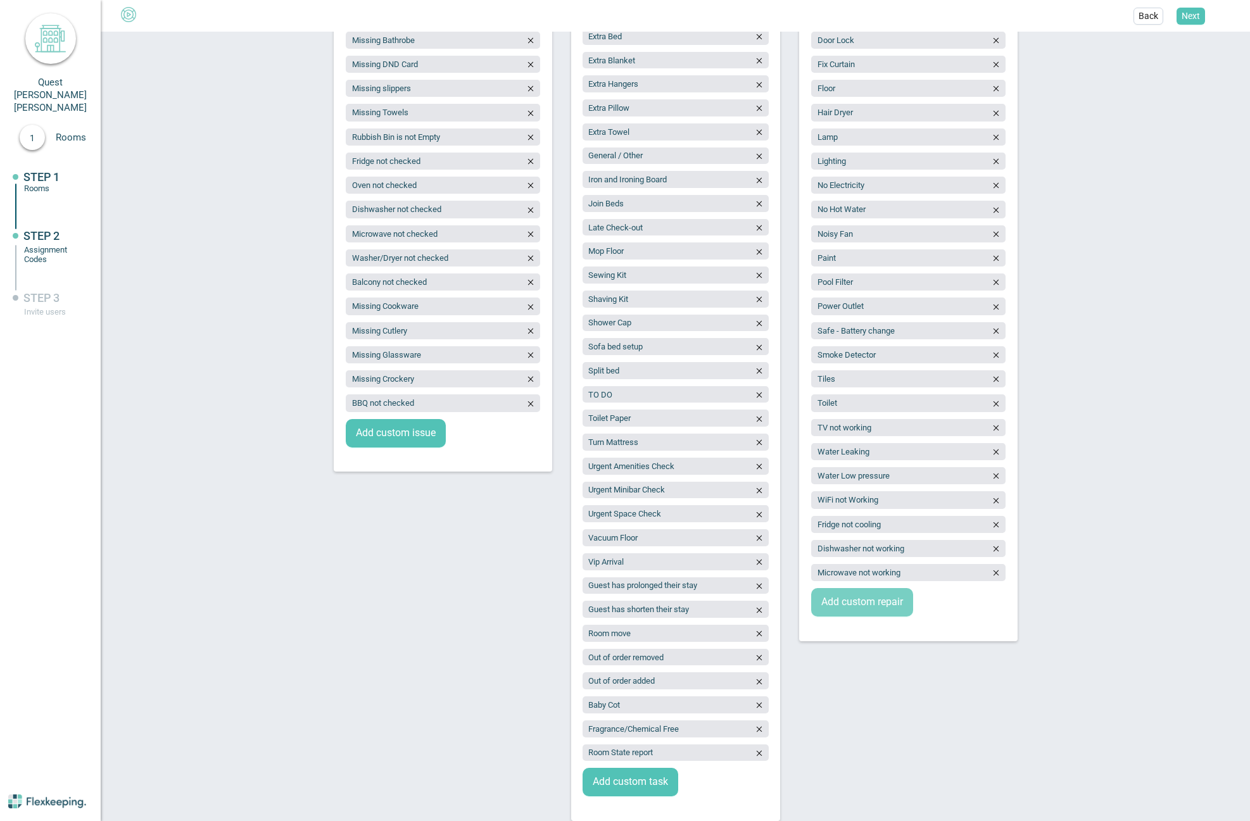
click at [857, 605] on span "Add custom repair" at bounding box center [862, 602] width 82 height 15
type input "Oven/cooktop issue"
click at [859, 629] on span "Add custom repair" at bounding box center [862, 627] width 82 height 15
type input "Washer/dryer issue"
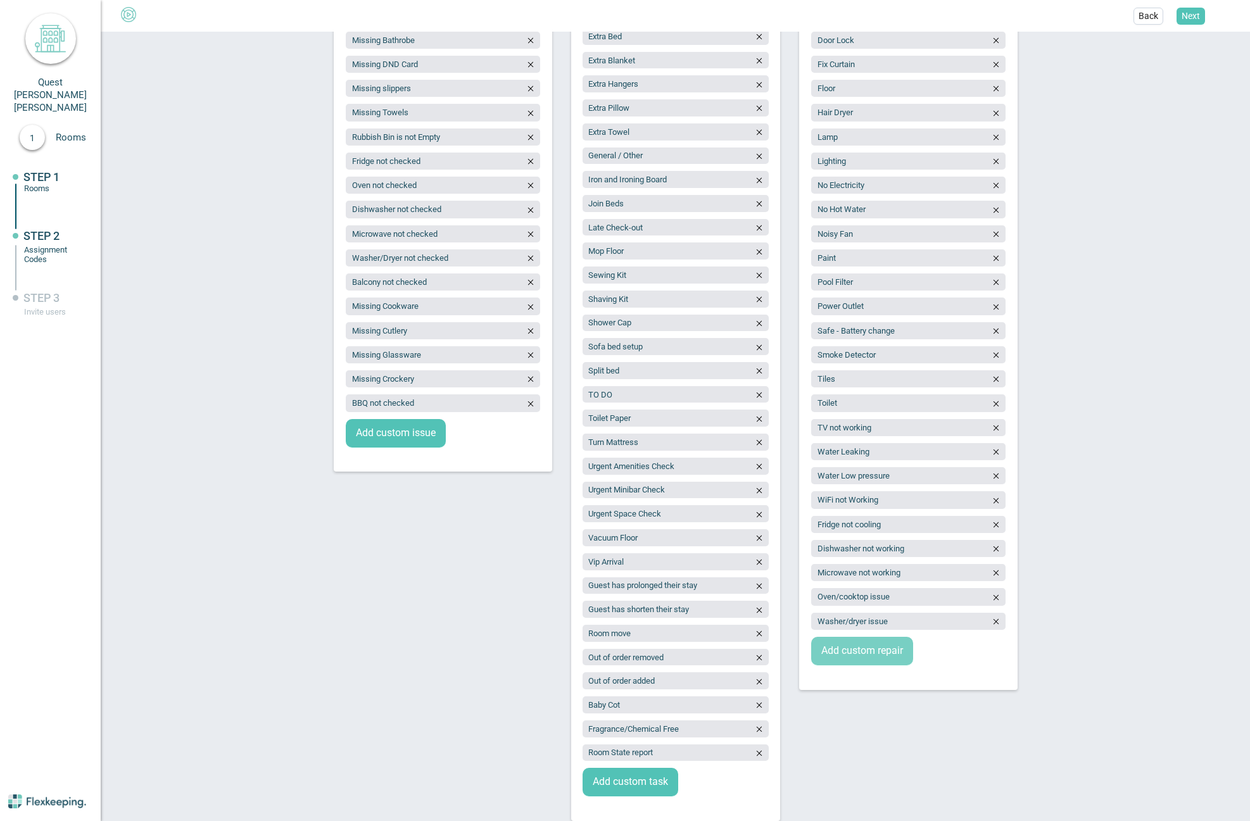
click at [867, 646] on span "Add custom repair" at bounding box center [862, 651] width 82 height 15
type input "BBQ issue"
click at [1196, 18] on span "Next" at bounding box center [1190, 15] width 18 height 13
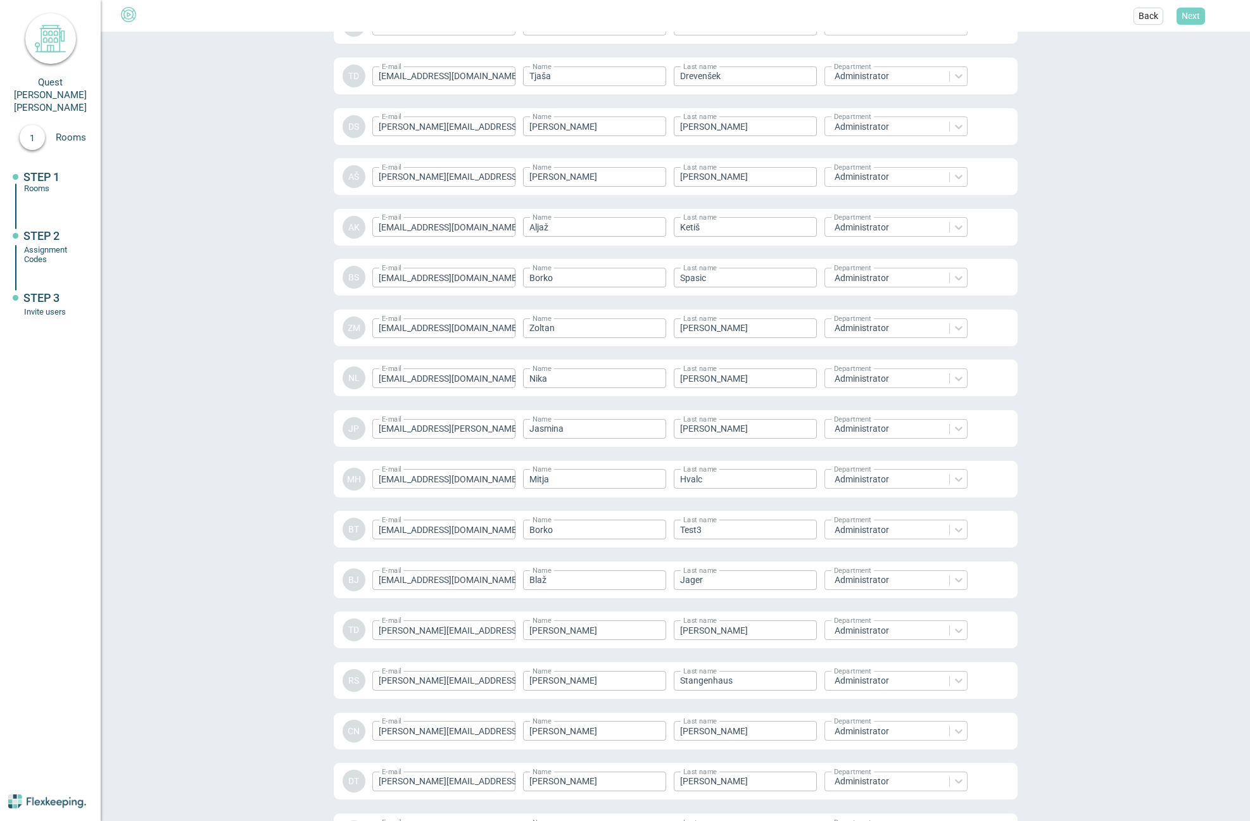
scroll to position [1485, 0]
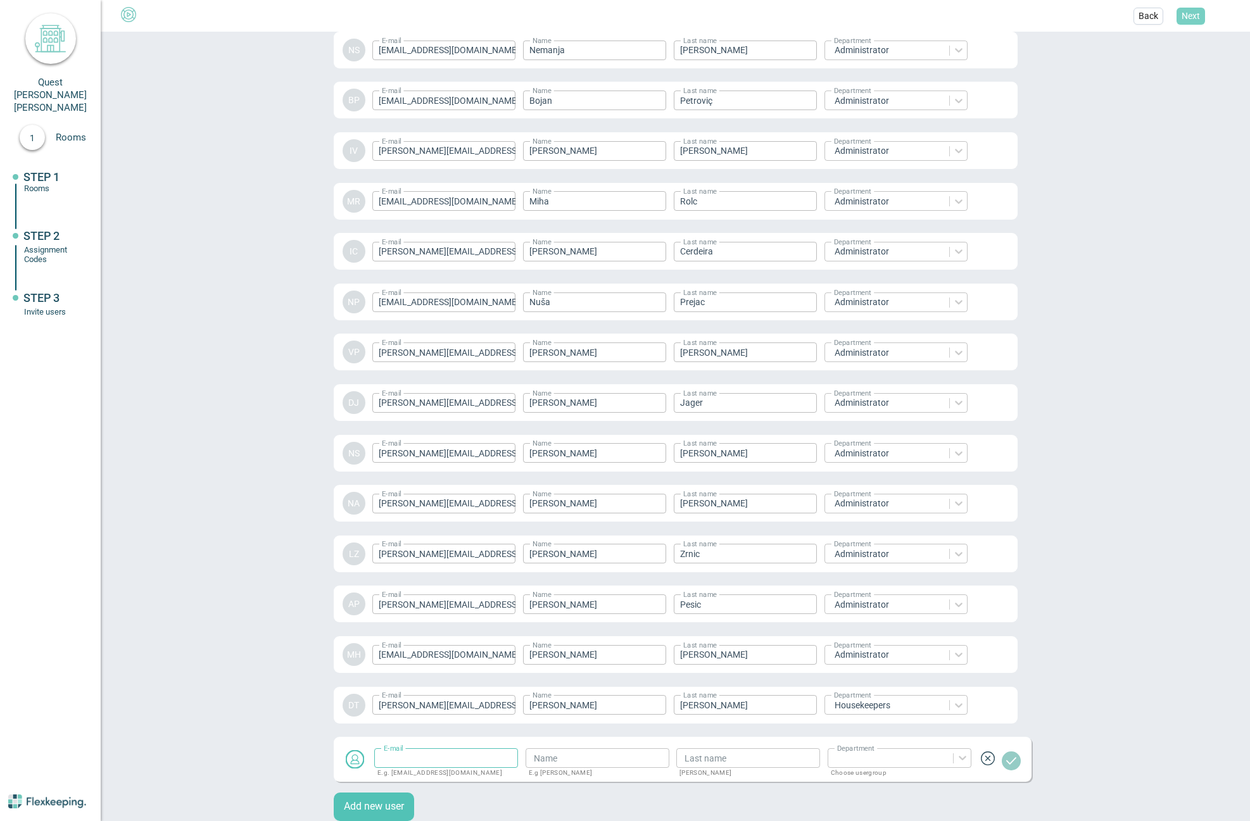
click at [1196, 18] on span "Next" at bounding box center [1190, 15] width 18 height 13
